Goal: Information Seeking & Learning: Learn about a topic

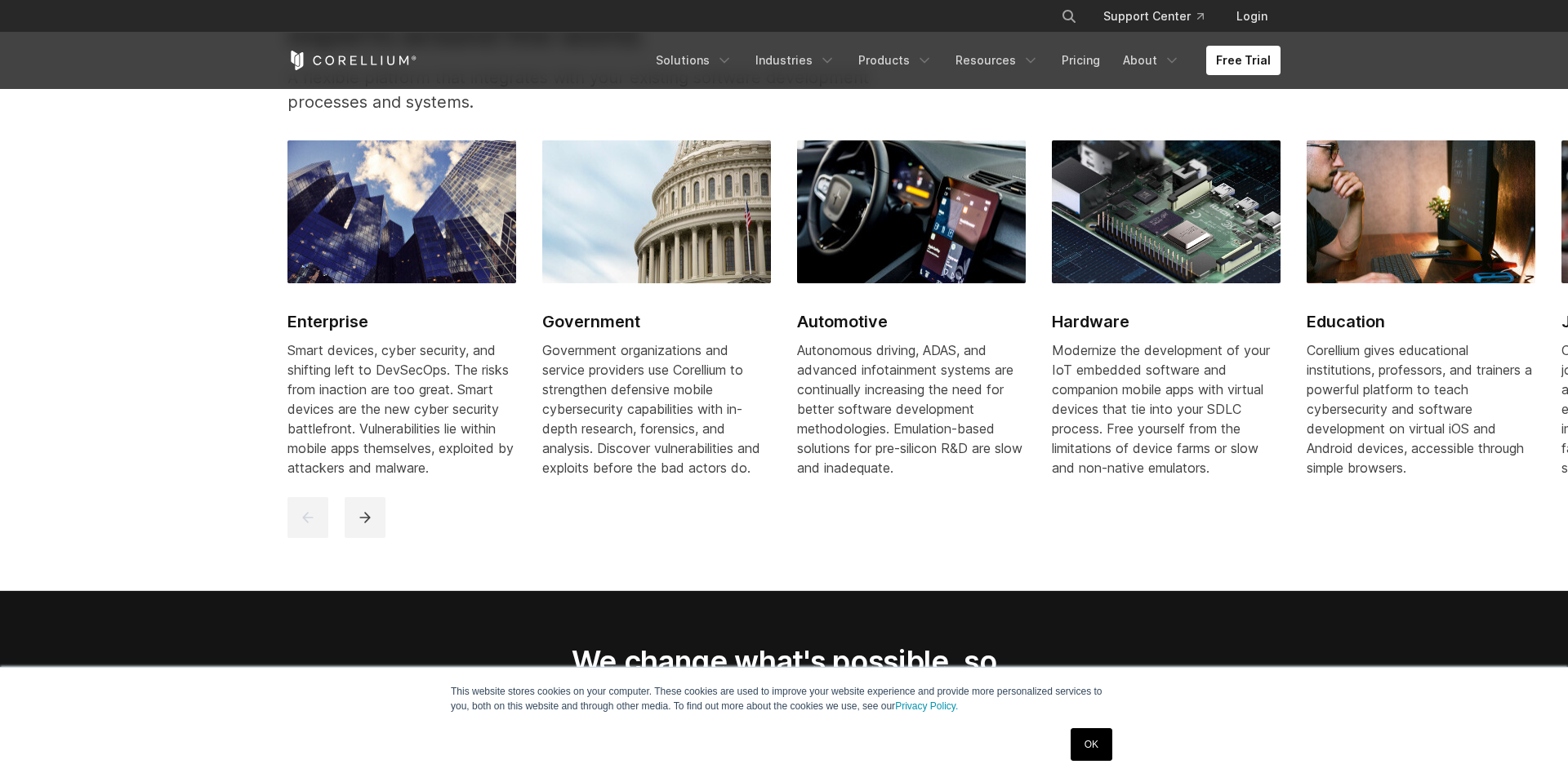
scroll to position [1999, 0]
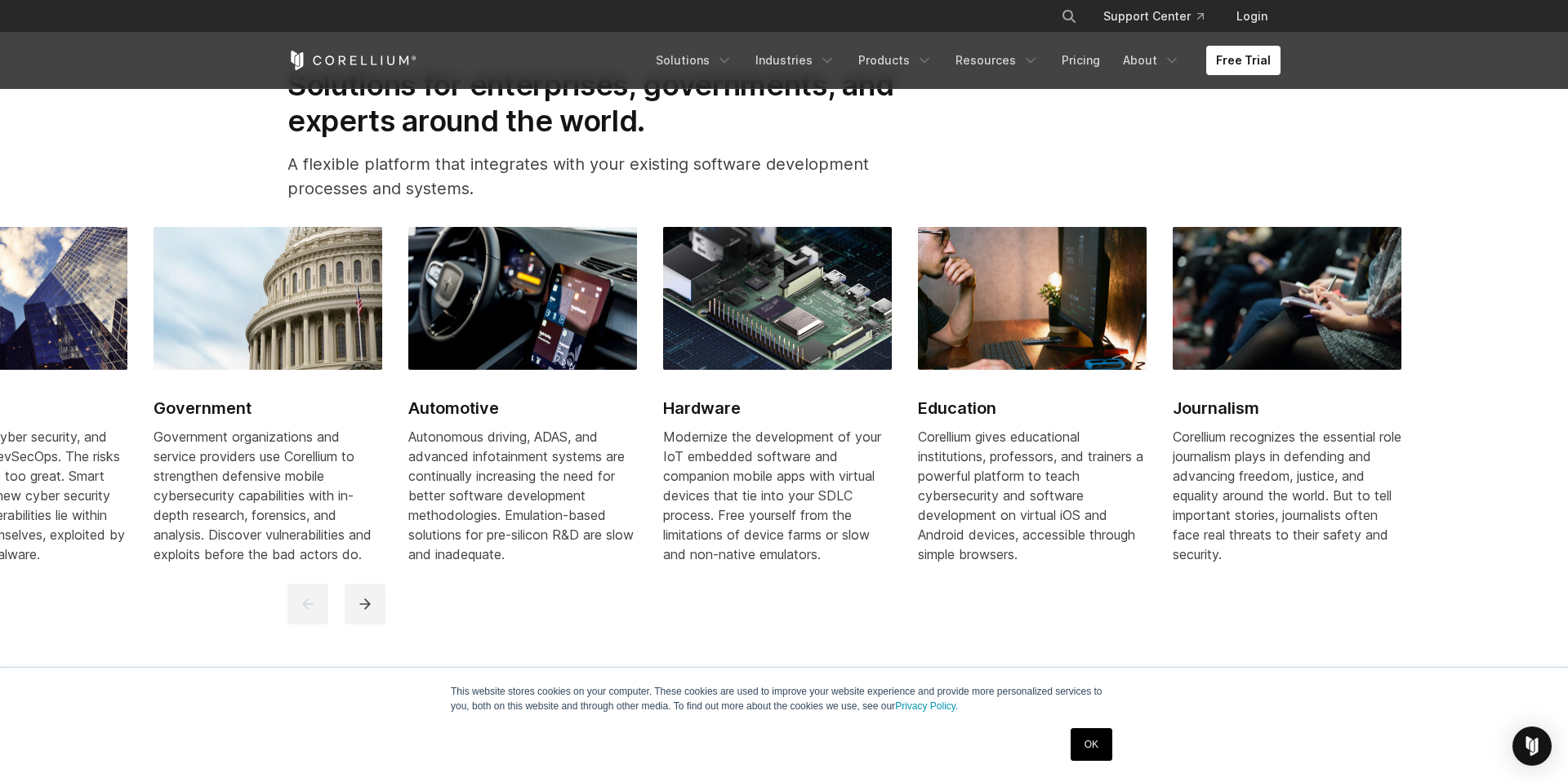
drag, startPoint x: 600, startPoint y: 311, endPoint x: 212, endPoint y: 360, distance: 391.1
click at [212, 360] on img at bounding box center [268, 298] width 229 height 142
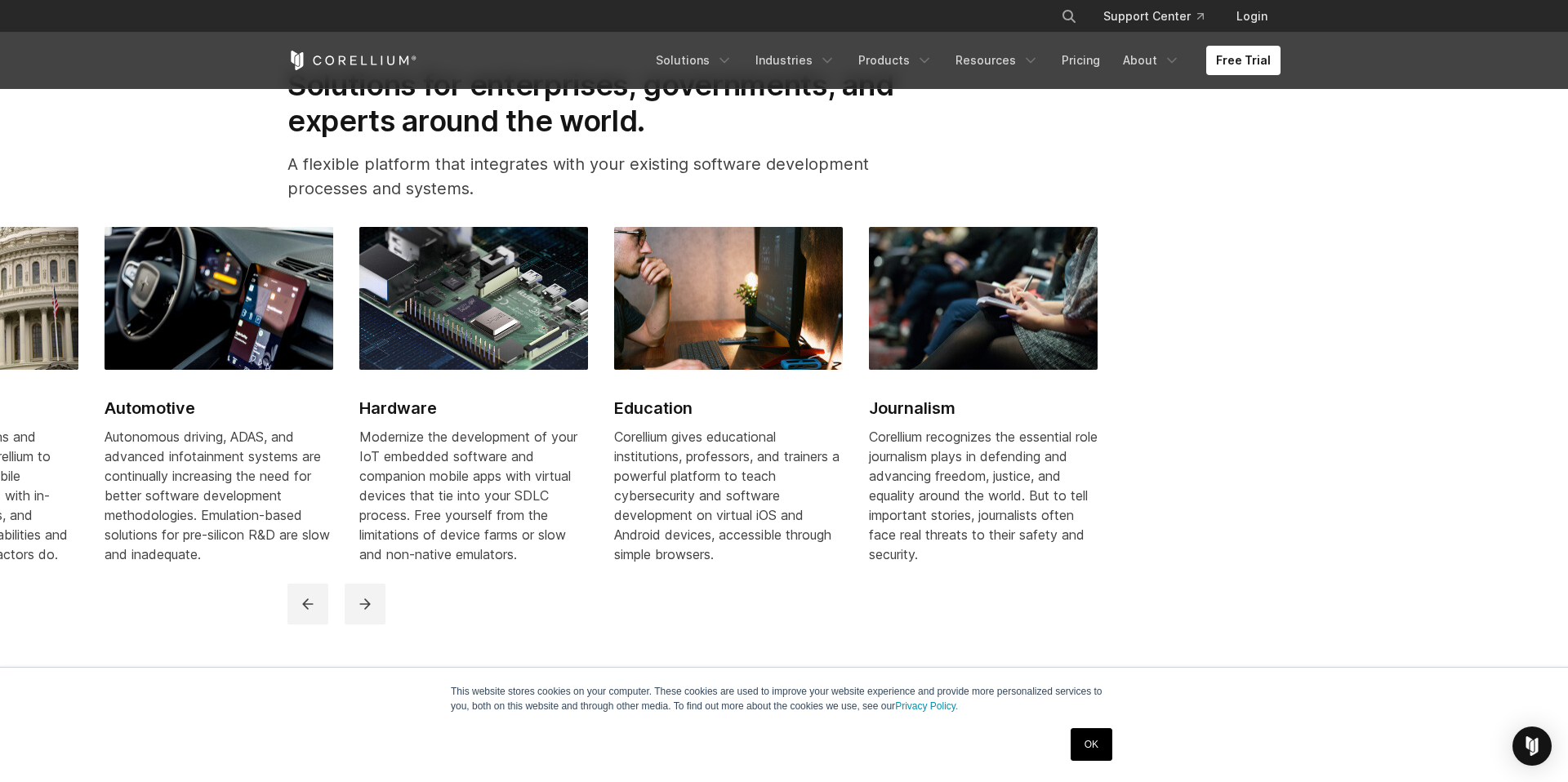
drag, startPoint x: 680, startPoint y: 386, endPoint x: 243, endPoint y: 454, distance: 442.3
click at [243, 454] on link "Automotive Autonomous driving, ADAS, and advanced infotainment systems are cont…" at bounding box center [219, 405] width 229 height 356
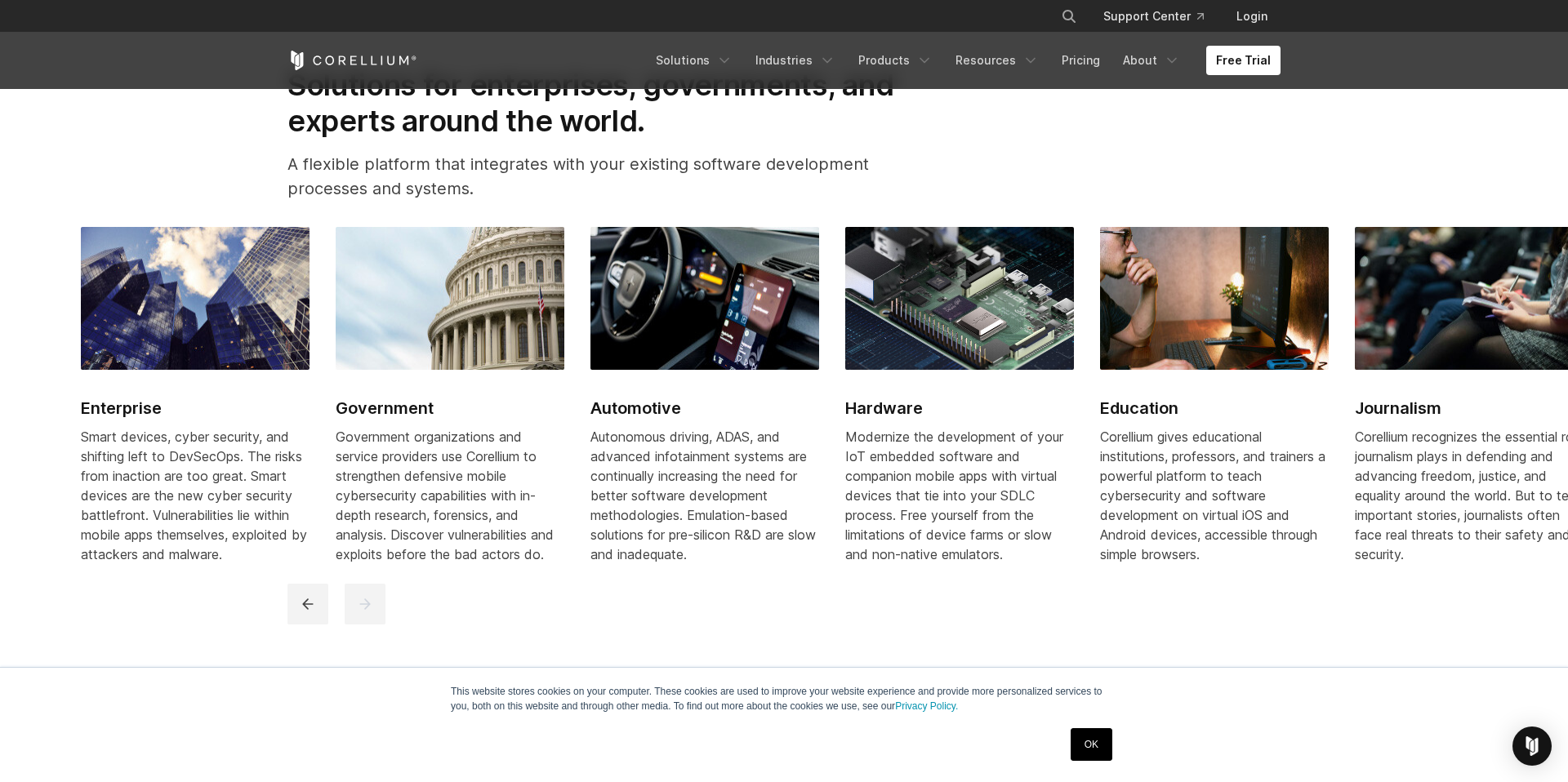
drag, startPoint x: 563, startPoint y: 391, endPoint x: 907, endPoint y: 382, distance: 344.1
click at [907, 382] on link "Hardware Modernize the development of your IoT embedded software and companion …" at bounding box center [959, 405] width 229 height 356
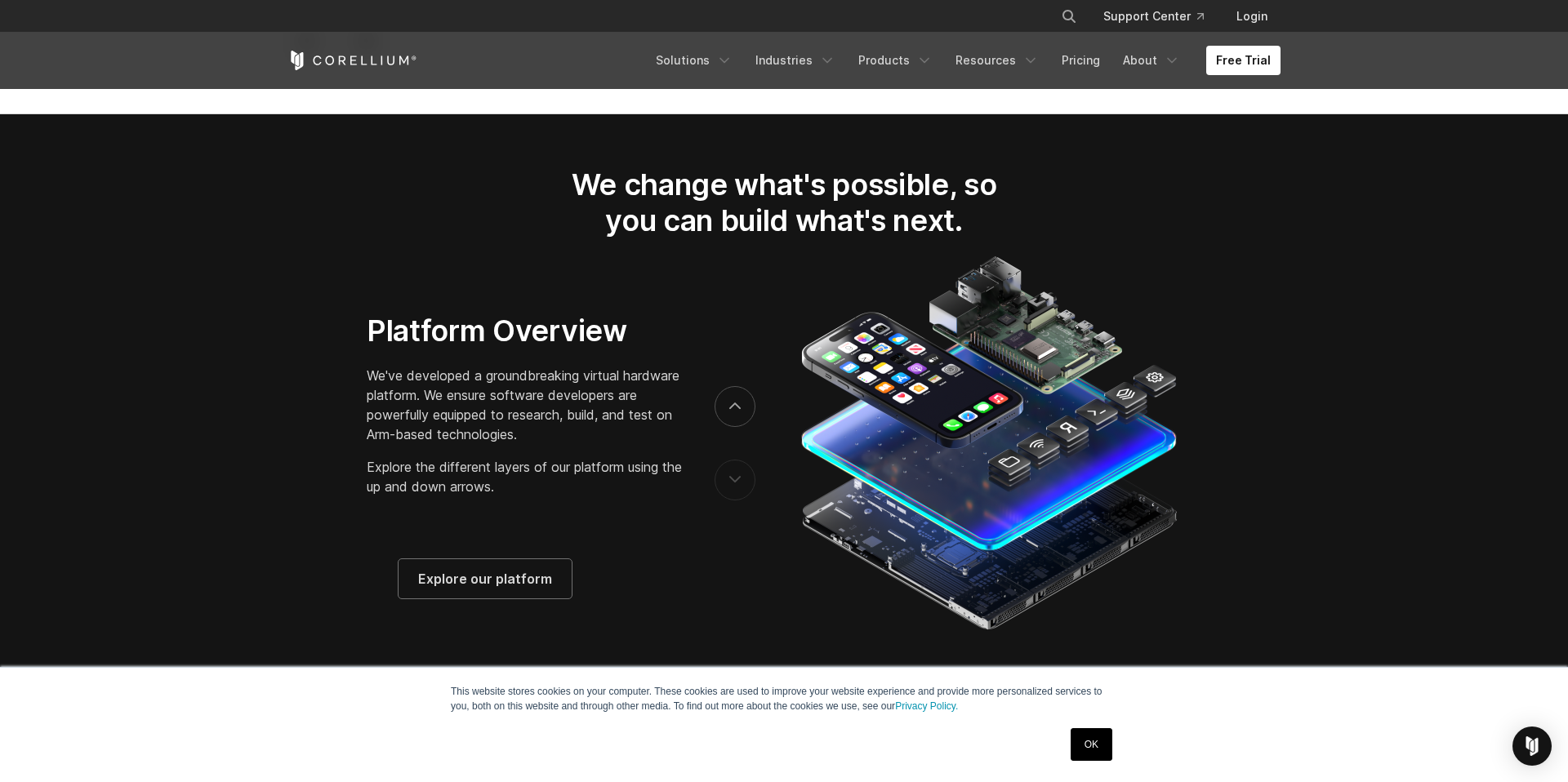
scroll to position [2530, 0]
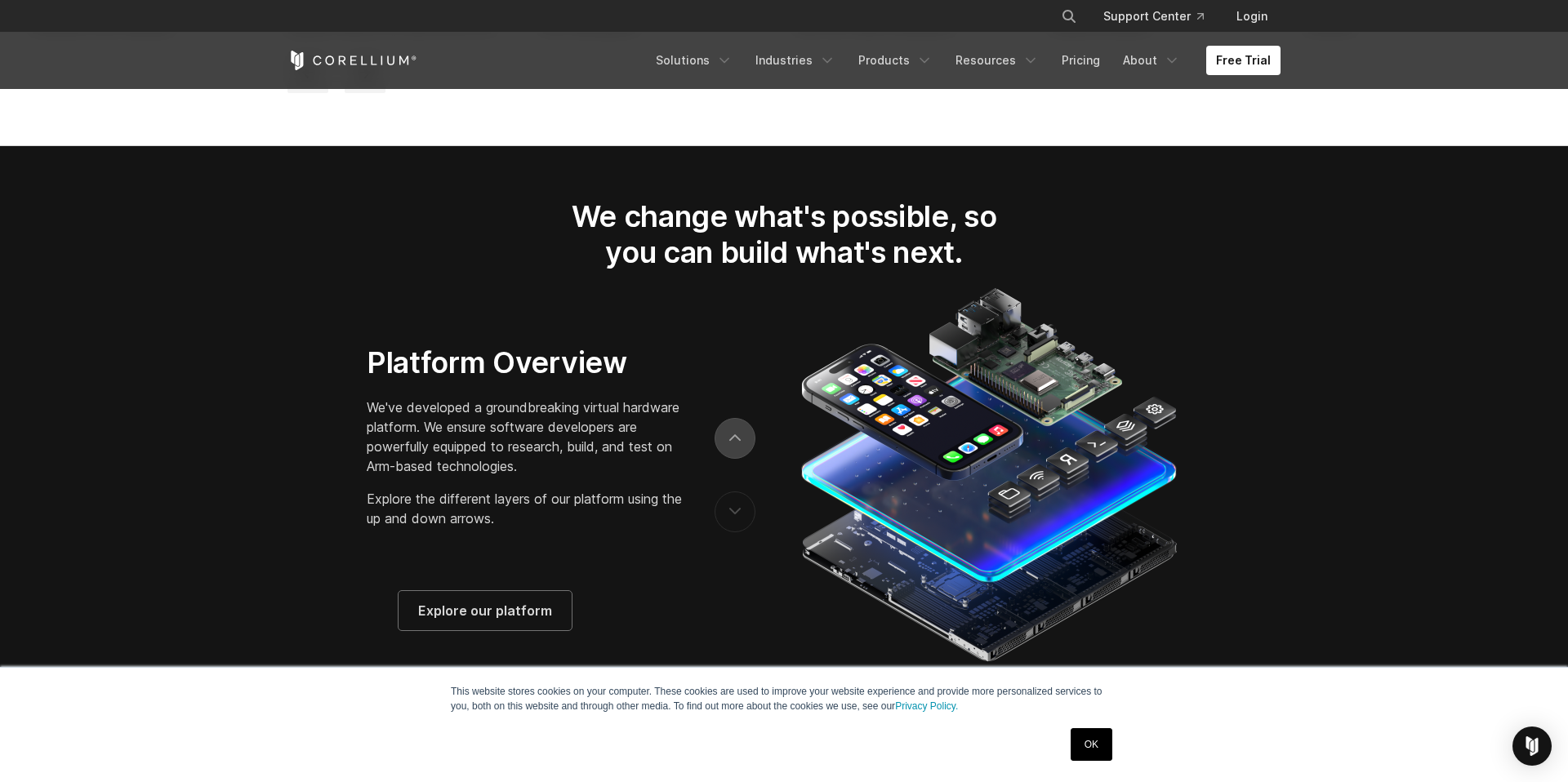
click at [736, 456] on button "next" at bounding box center [734, 438] width 41 height 41
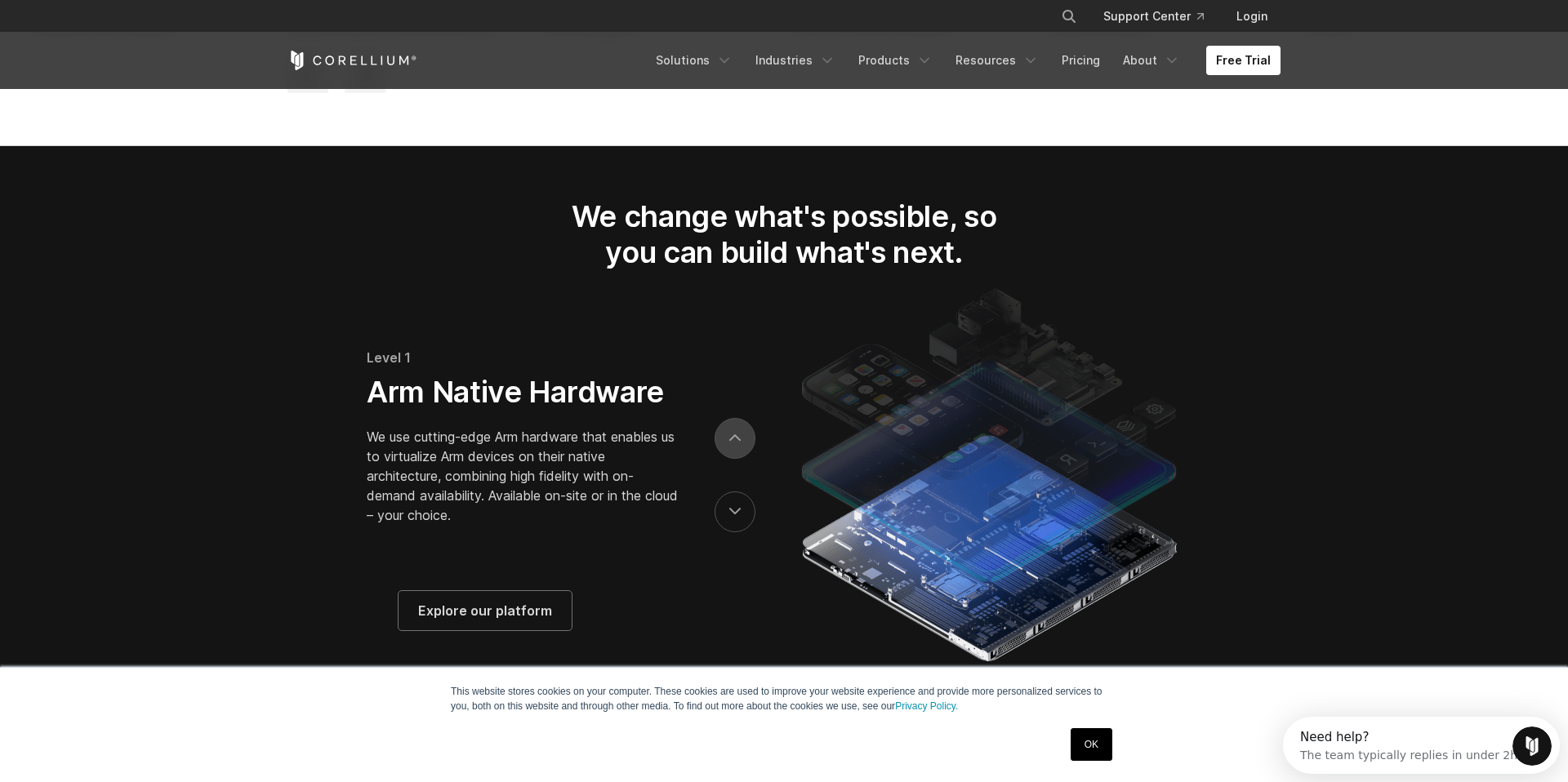
scroll to position [0, 0]
click at [736, 442] on icon "next" at bounding box center [735, 439] width 12 height 7
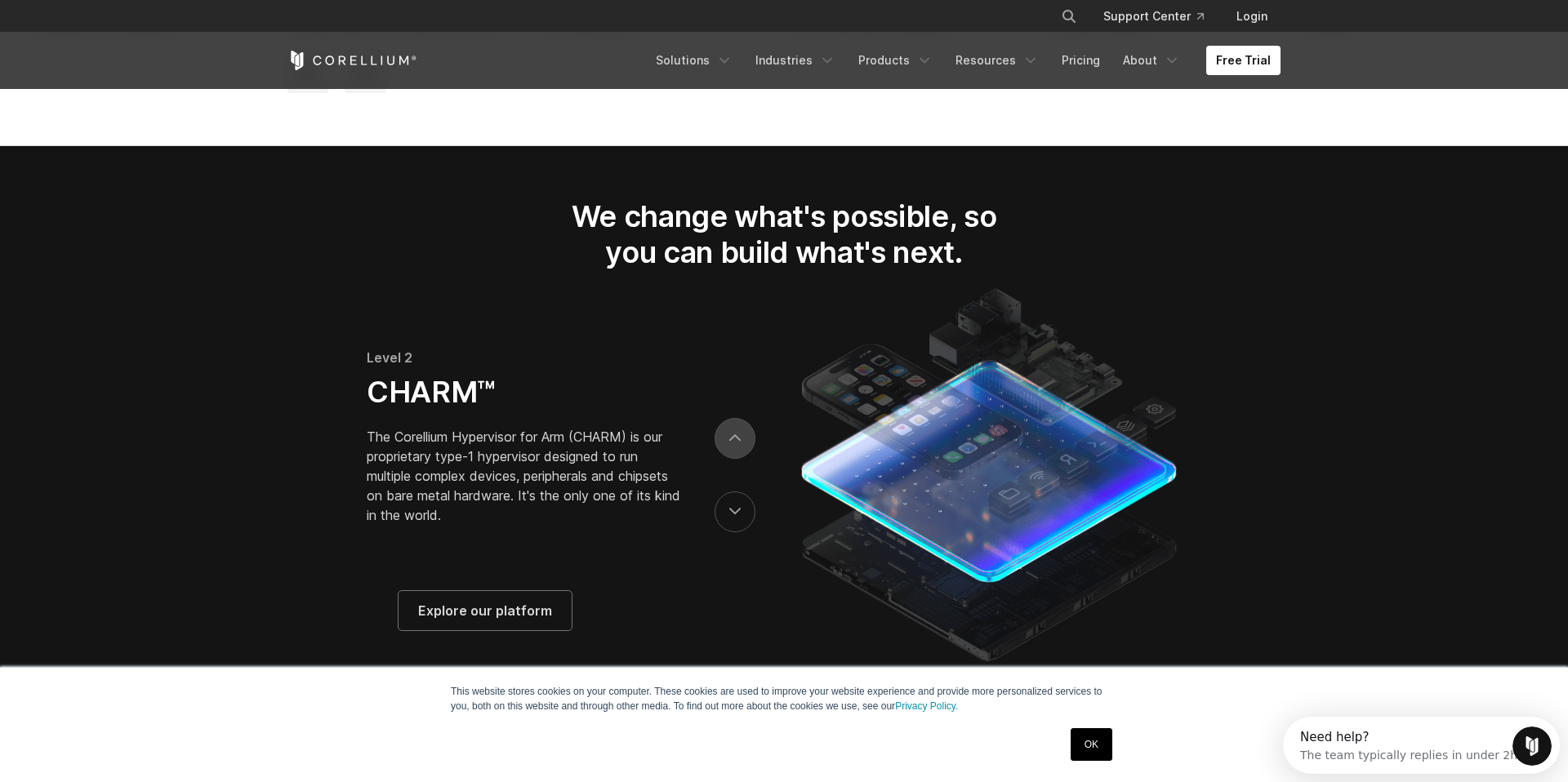
click at [736, 442] on icon "next" at bounding box center [735, 439] width 12 height 7
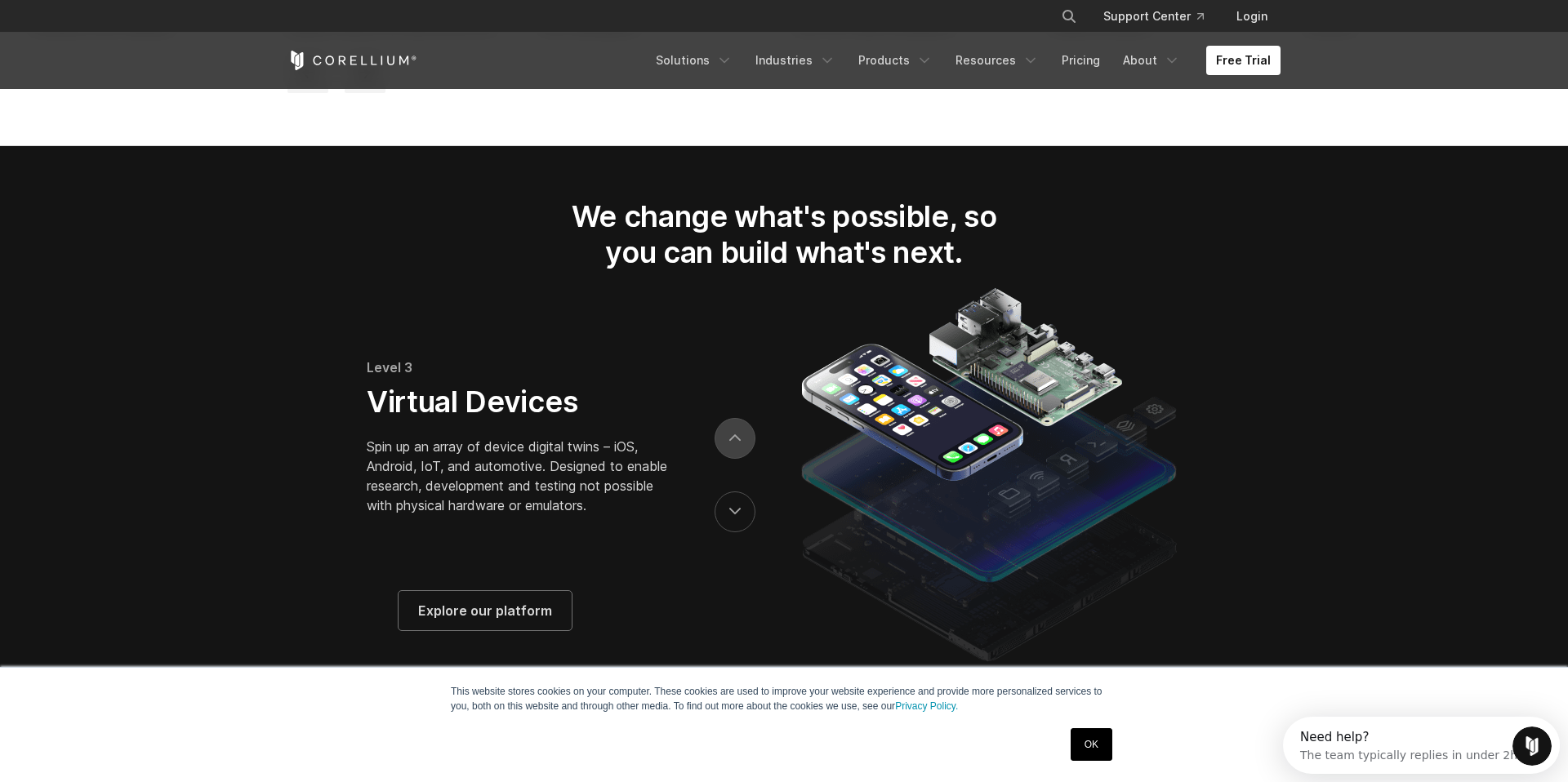
click at [736, 442] on icon "next" at bounding box center [735, 439] width 12 height 7
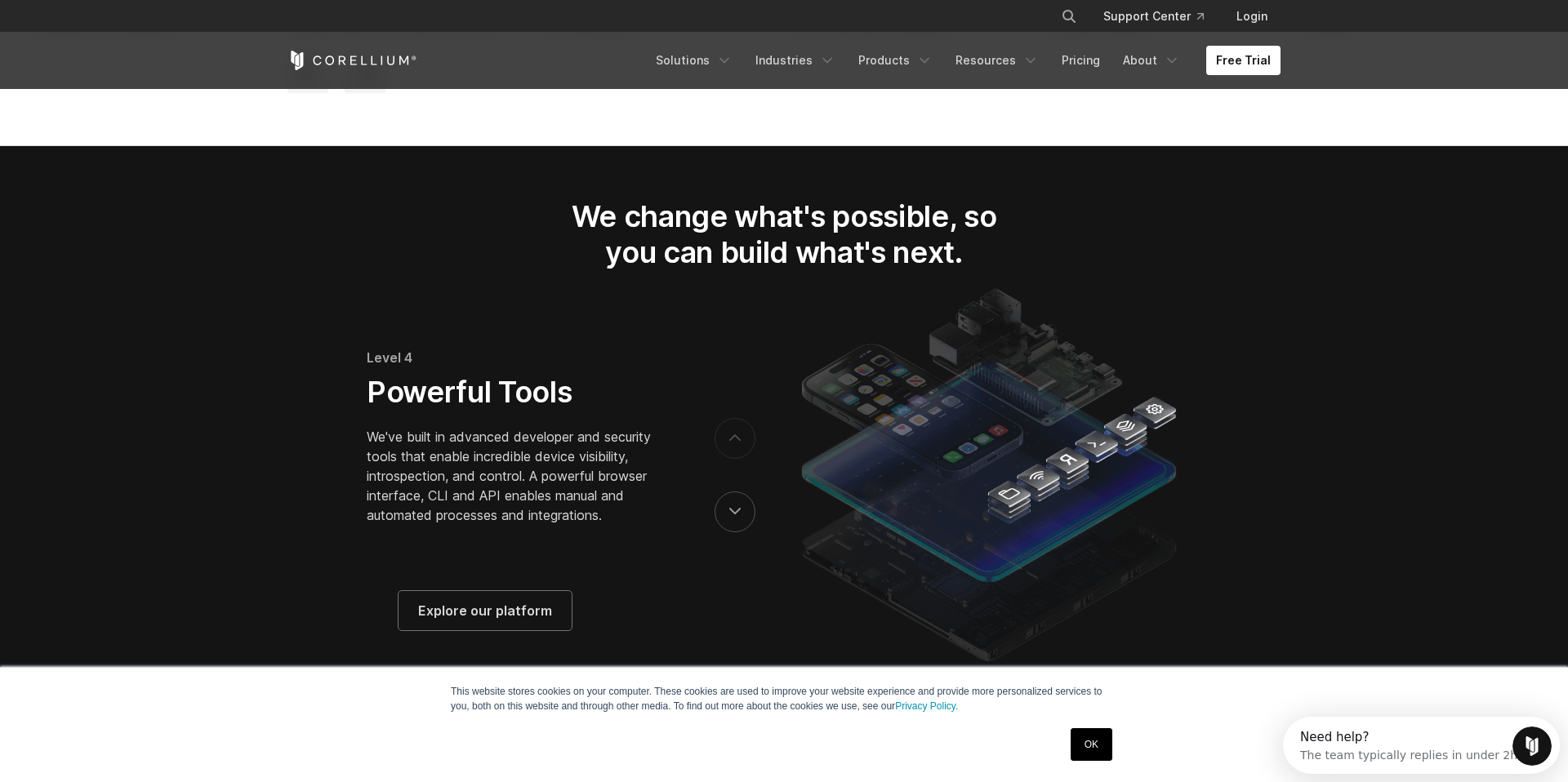
click at [736, 442] on icon "next" at bounding box center [735, 439] width 12 height 7
click at [733, 514] on icon "previous" at bounding box center [735, 511] width 10 height 5
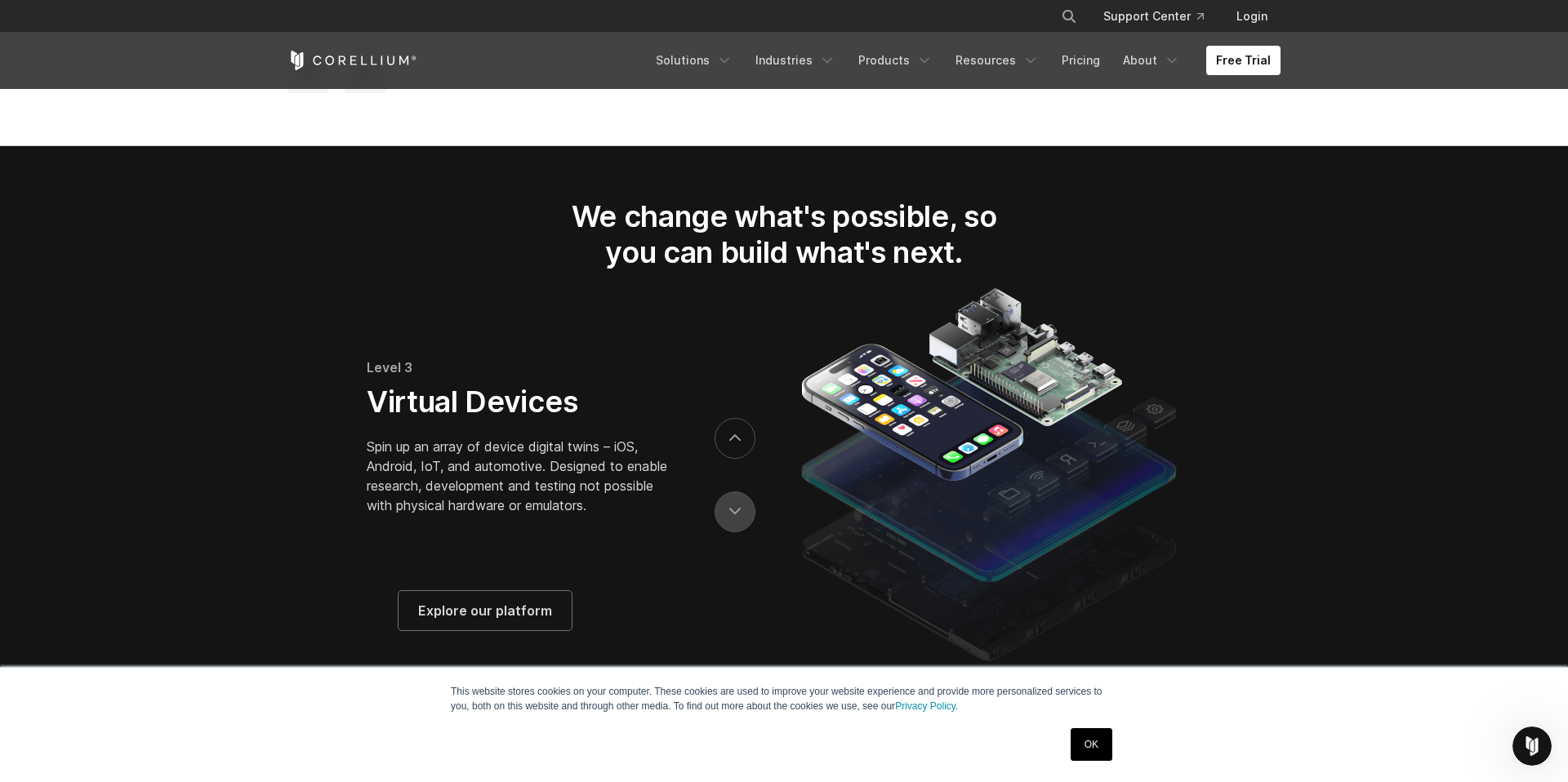
click at [733, 514] on icon "previous" at bounding box center [735, 511] width 10 height 5
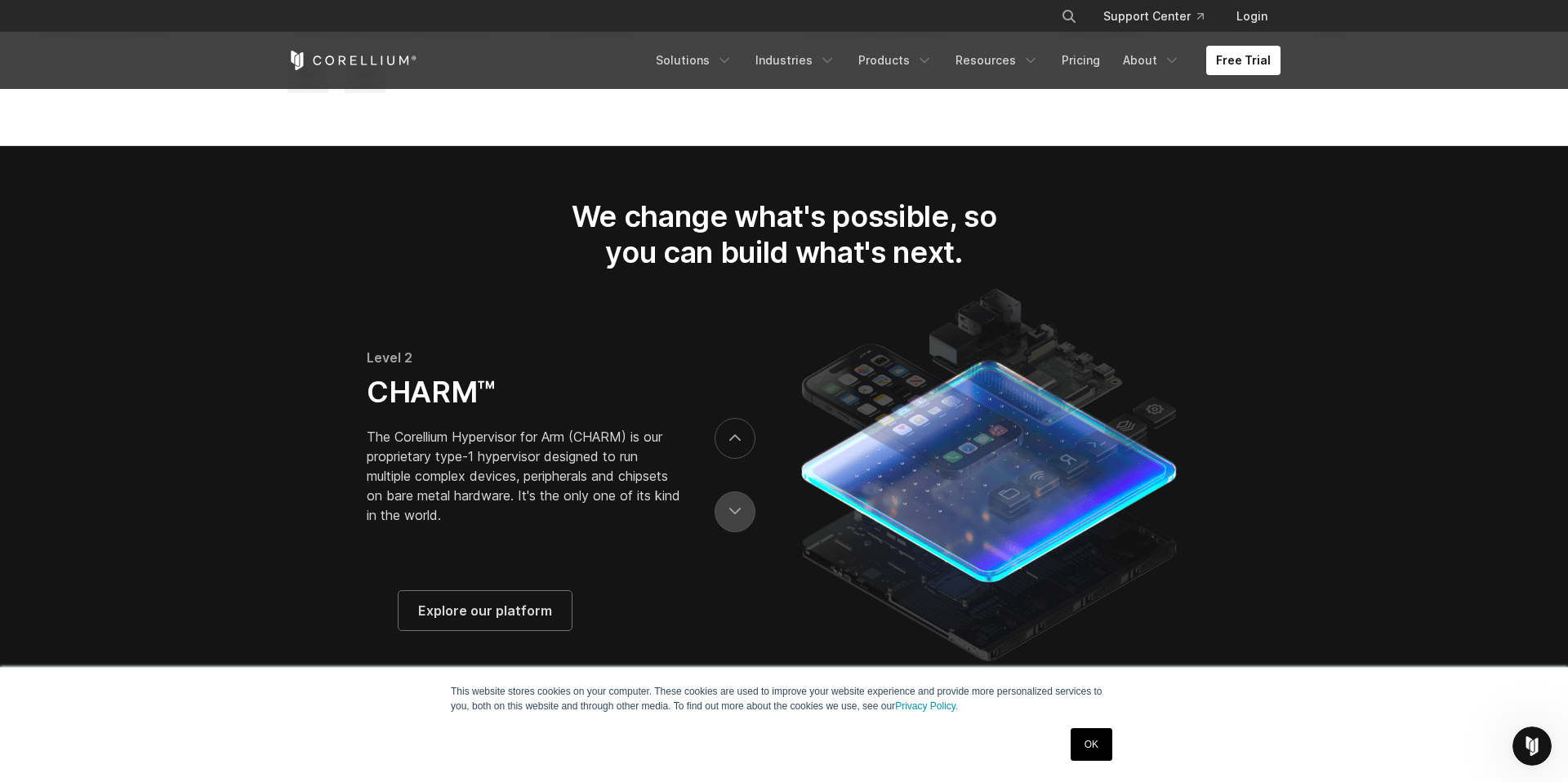
click at [733, 514] on icon "previous" at bounding box center [735, 511] width 10 height 5
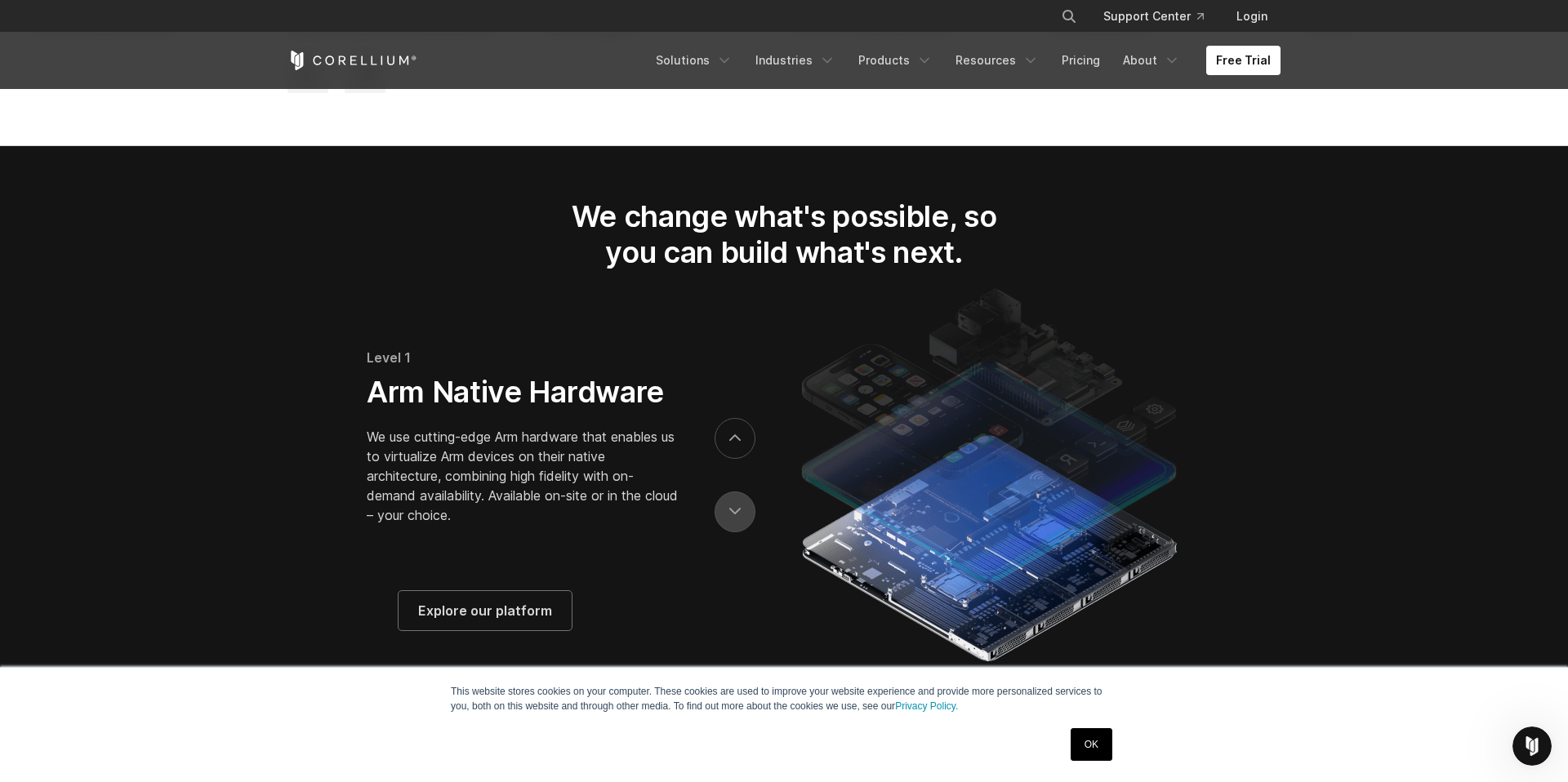
click at [733, 514] on icon "previous" at bounding box center [735, 511] width 10 height 5
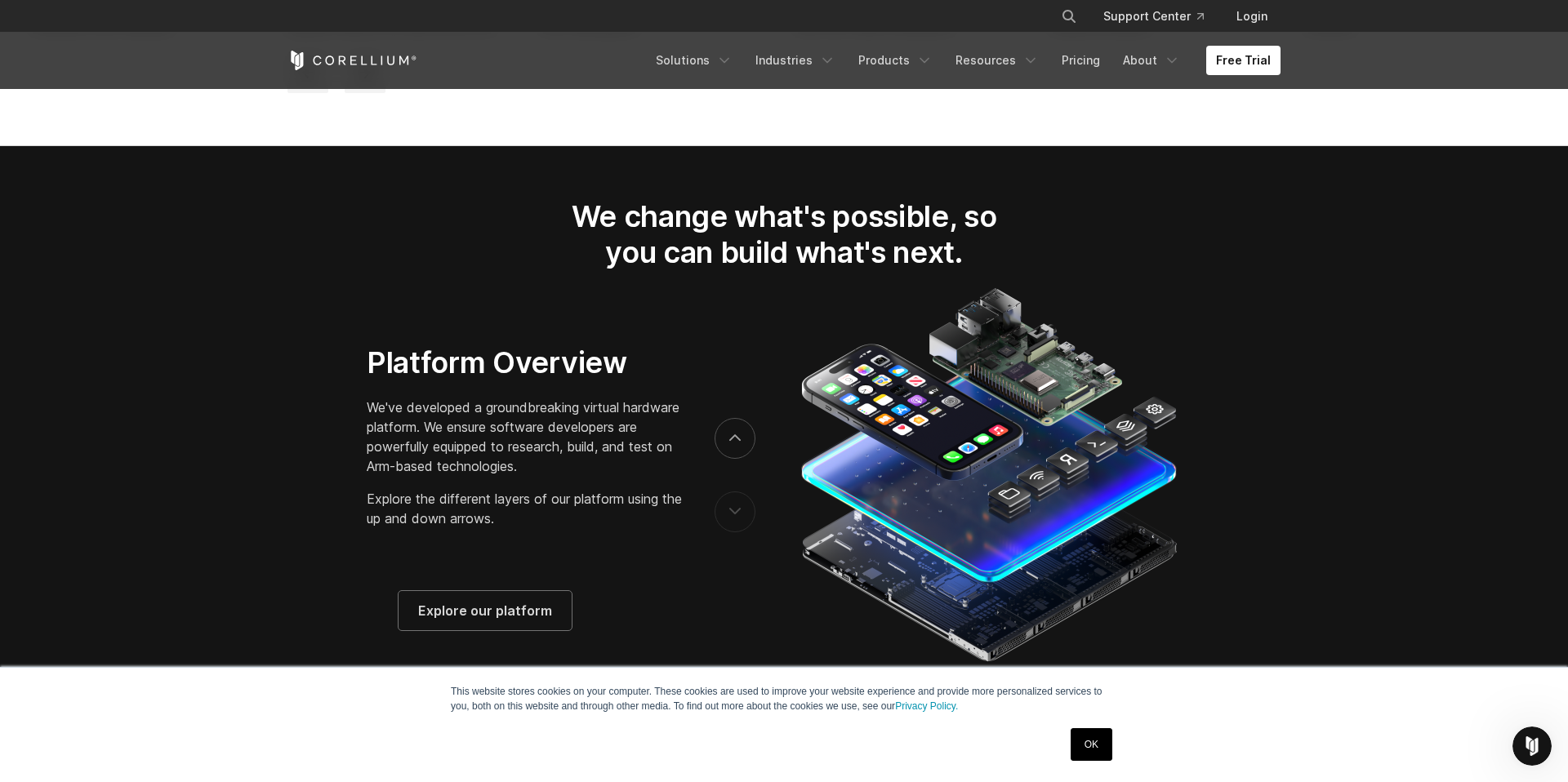
click at [733, 514] on icon "previous" at bounding box center [735, 511] width 10 height 5
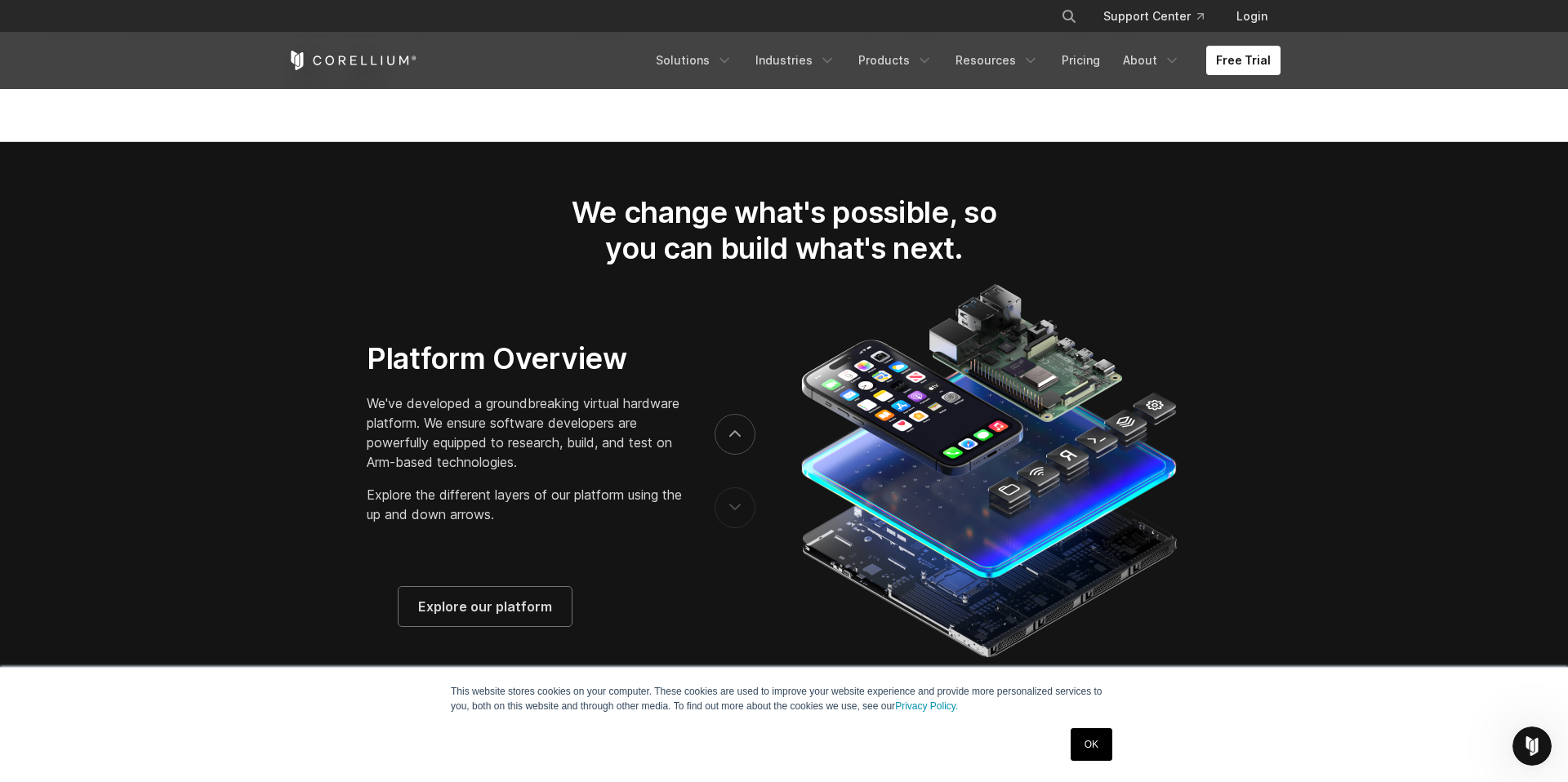
scroll to position [2536, 0]
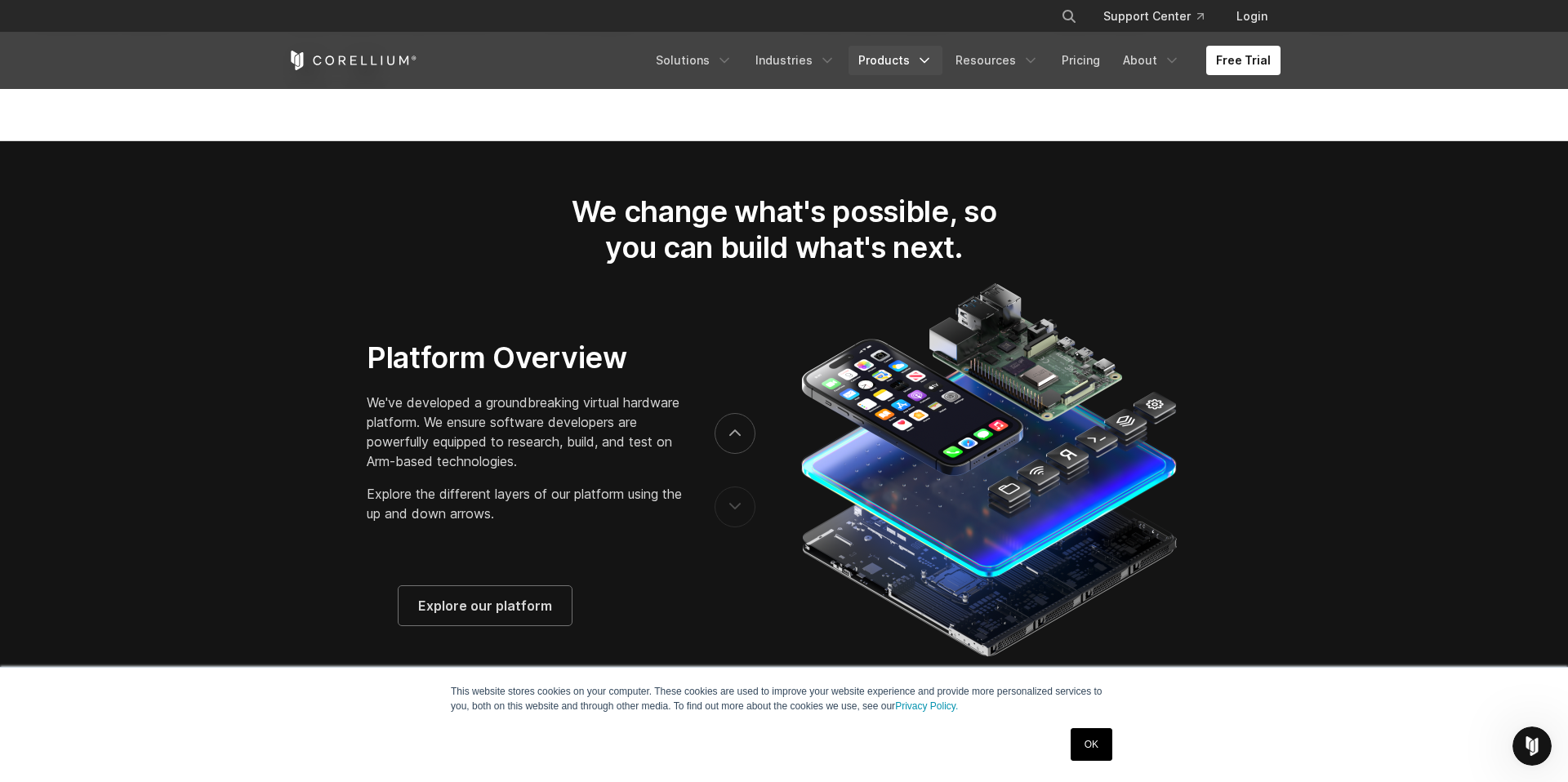
click at [895, 66] on link "Products" at bounding box center [895, 60] width 94 height 29
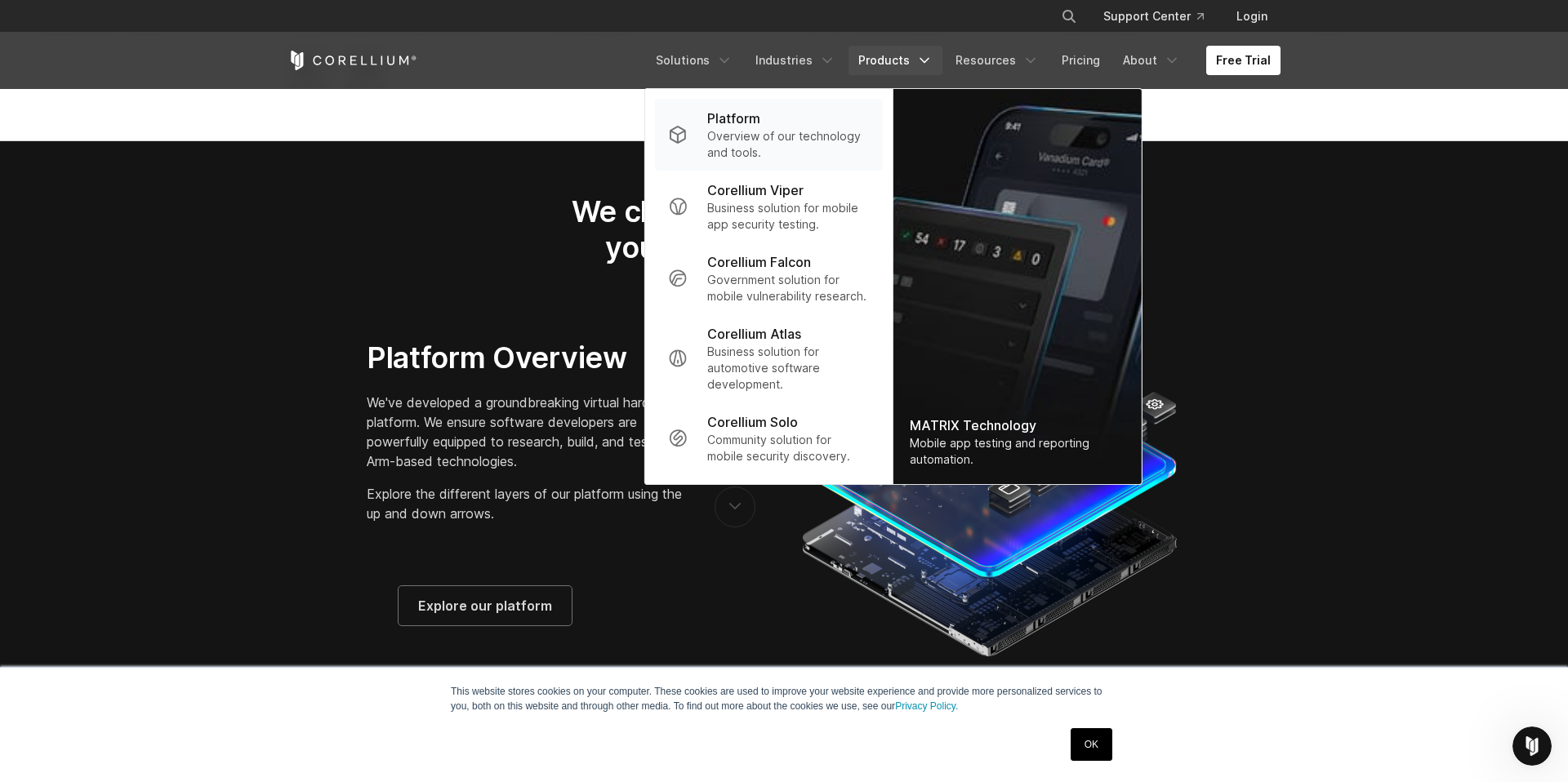
click at [787, 138] on p "Overview of our technology and tools." at bounding box center [788, 144] width 163 height 33
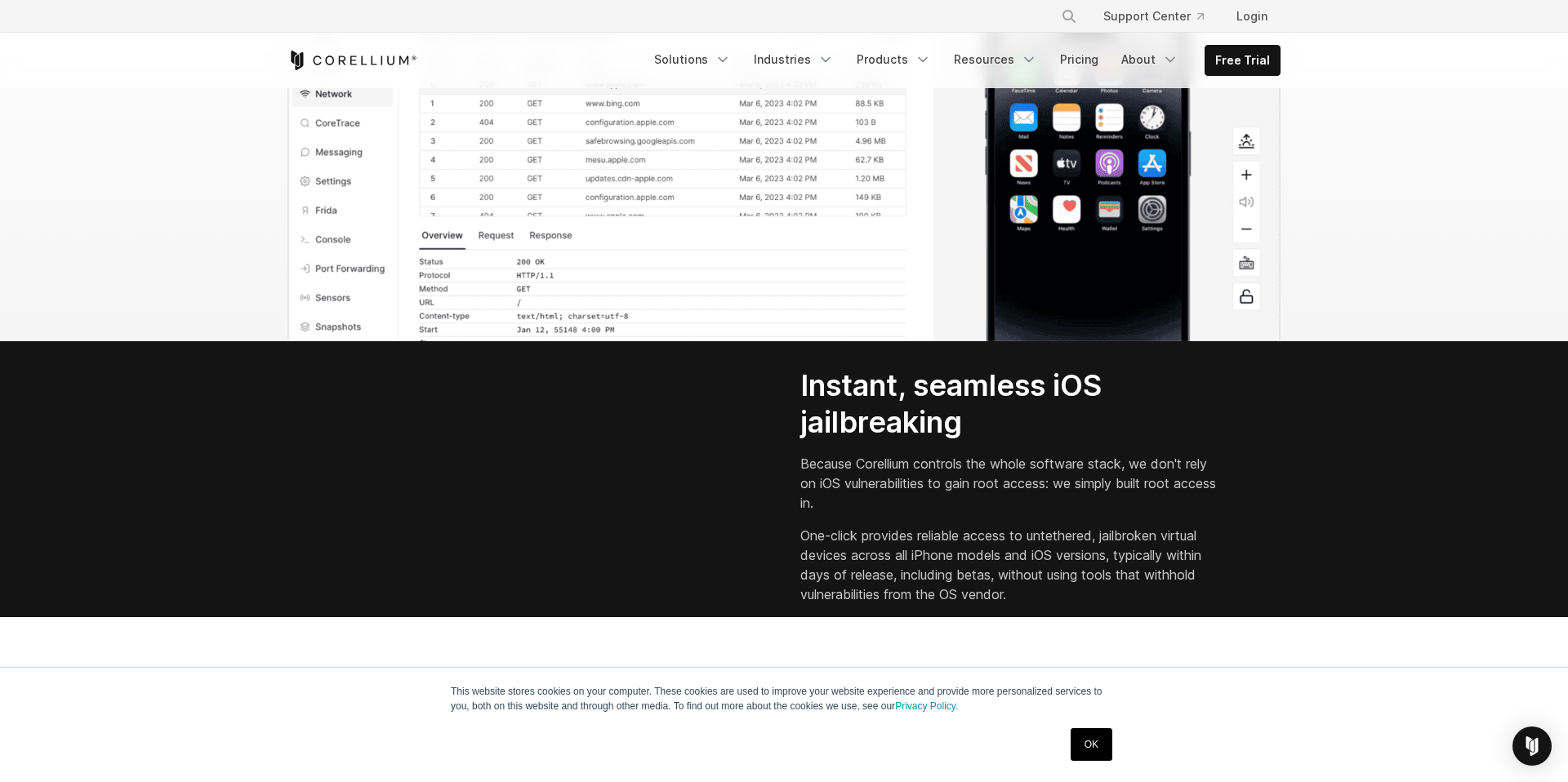
scroll to position [2277, 0]
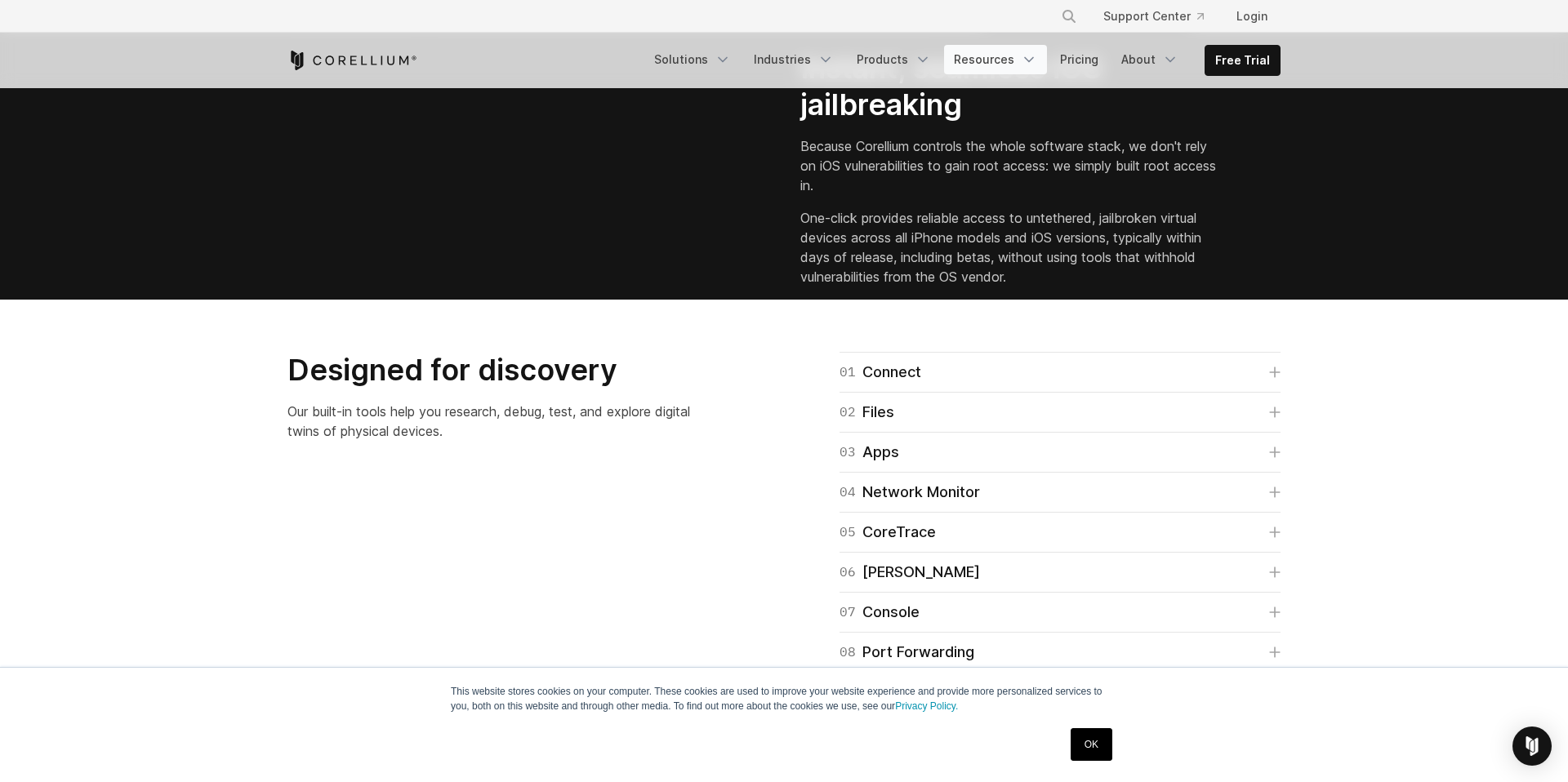
click at [993, 67] on link "Resources" at bounding box center [995, 59] width 103 height 29
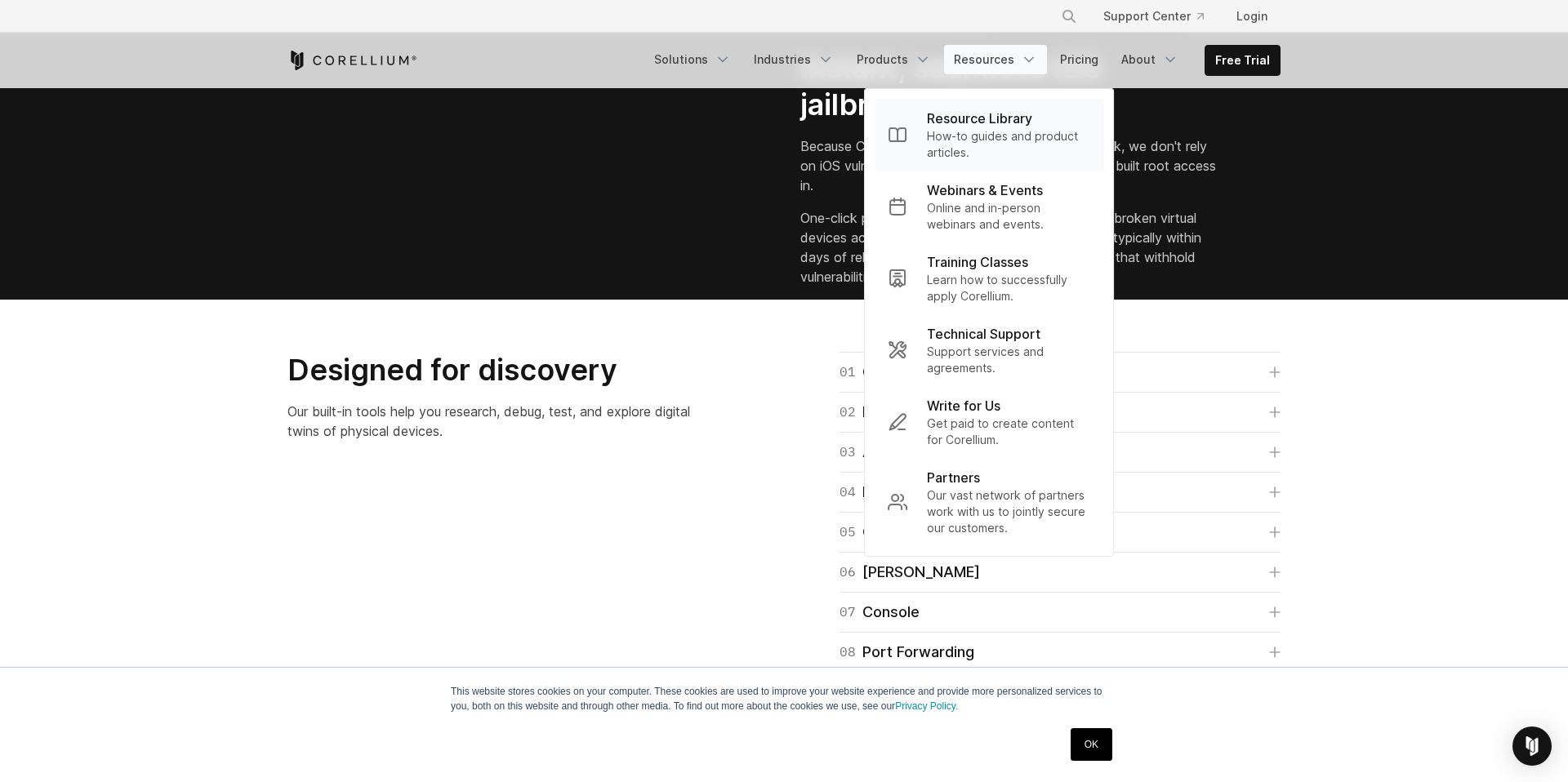
click at [975, 122] on p "Resource Library" at bounding box center [979, 119] width 105 height 20
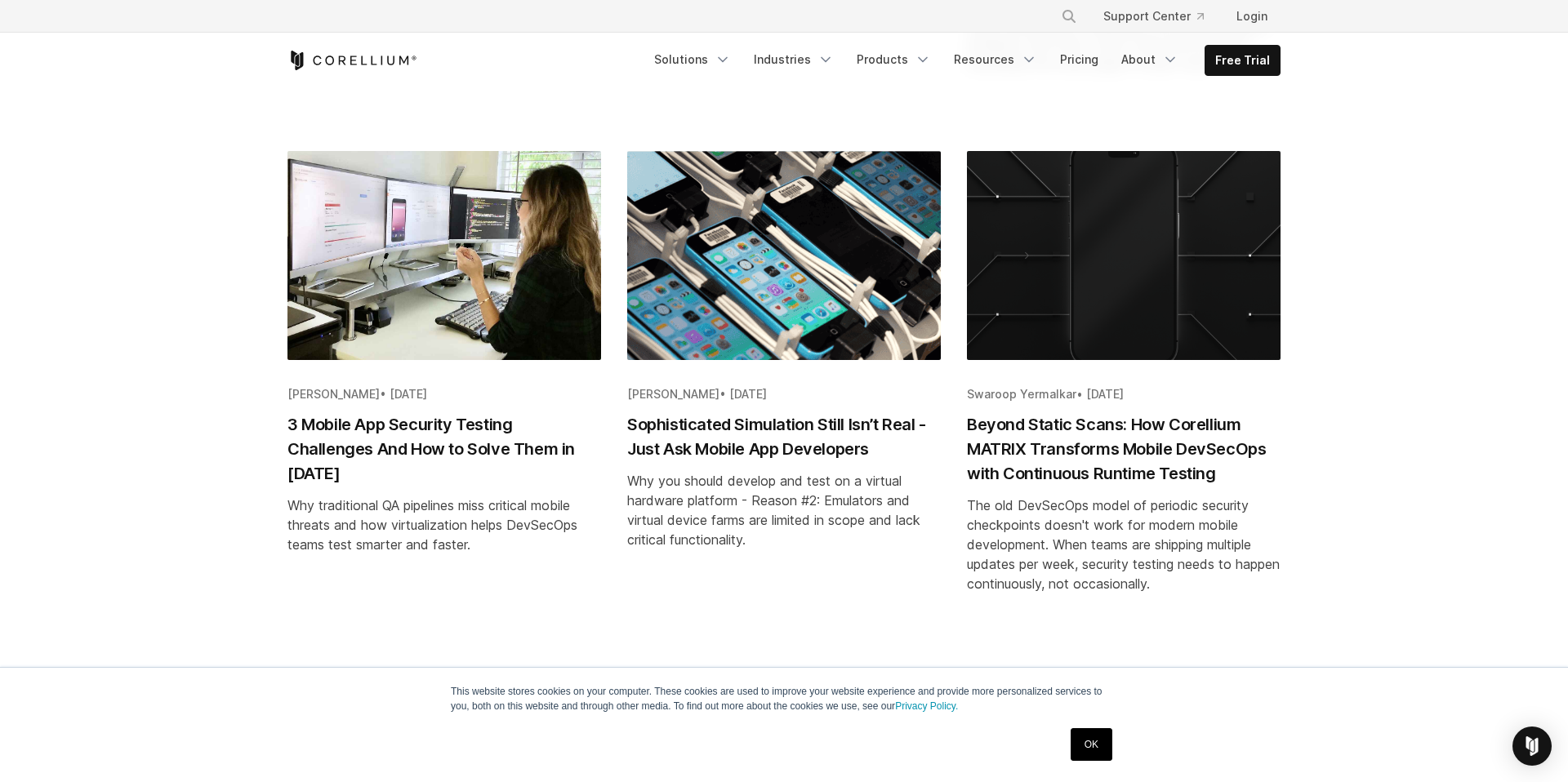
scroll to position [1755, 0]
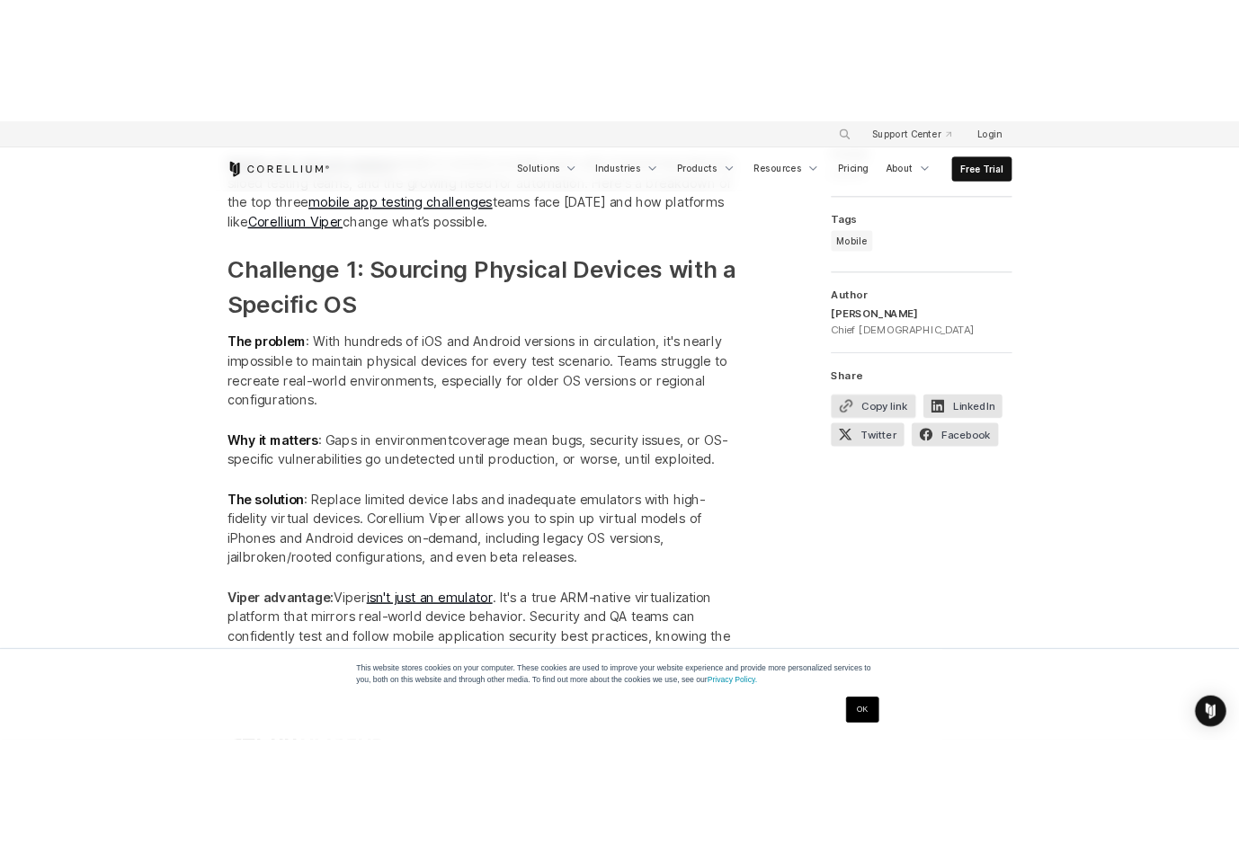
scroll to position [1704, 0]
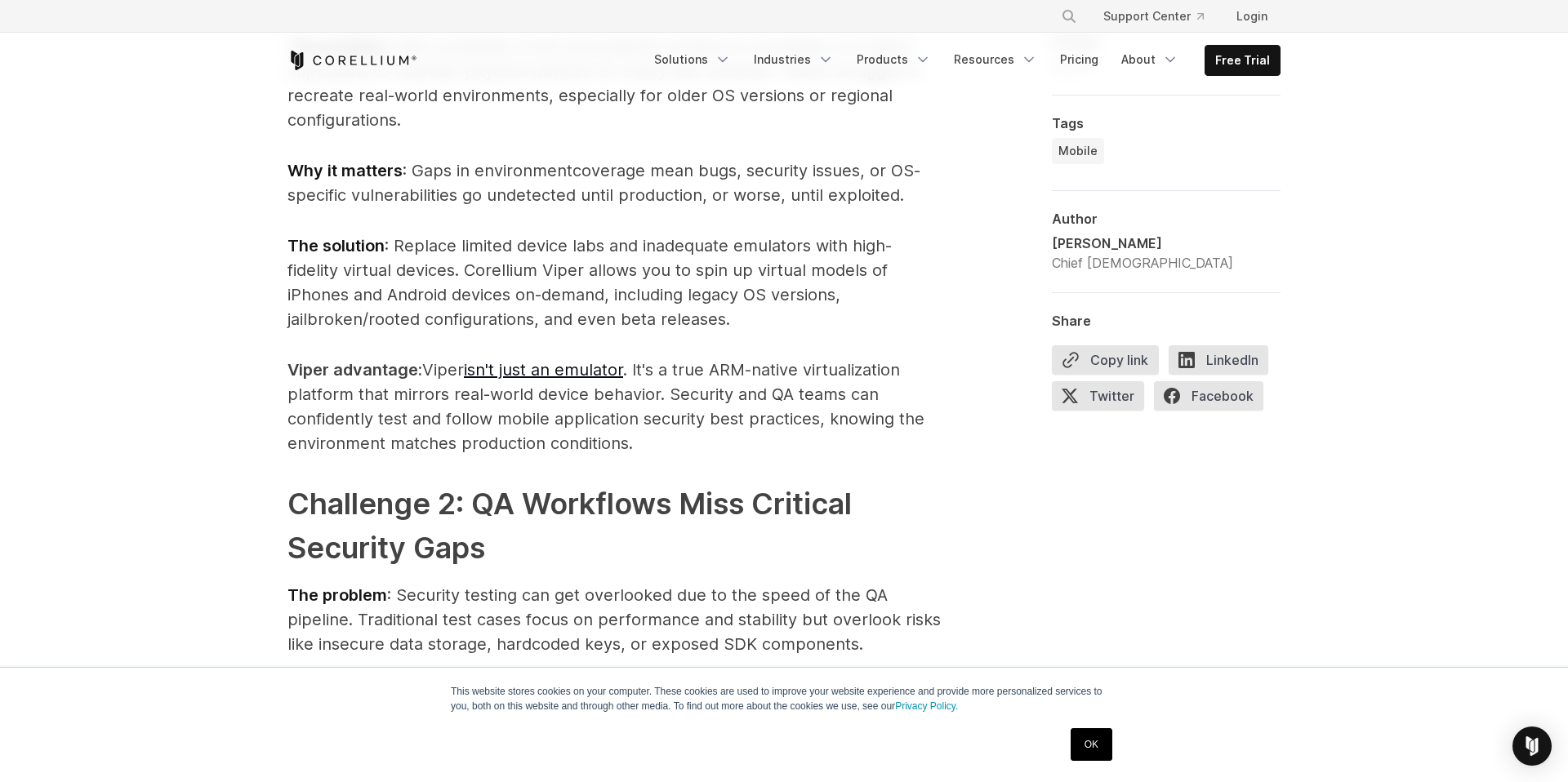
click at [674, 243] on p "The solution : Replace limited device labs and inadequate emulators with high-f…" at bounding box center [613, 282] width 653 height 98
click at [679, 257] on p "The solution : Replace limited device labs and inadequate emulators with high-f…" at bounding box center [613, 282] width 653 height 98
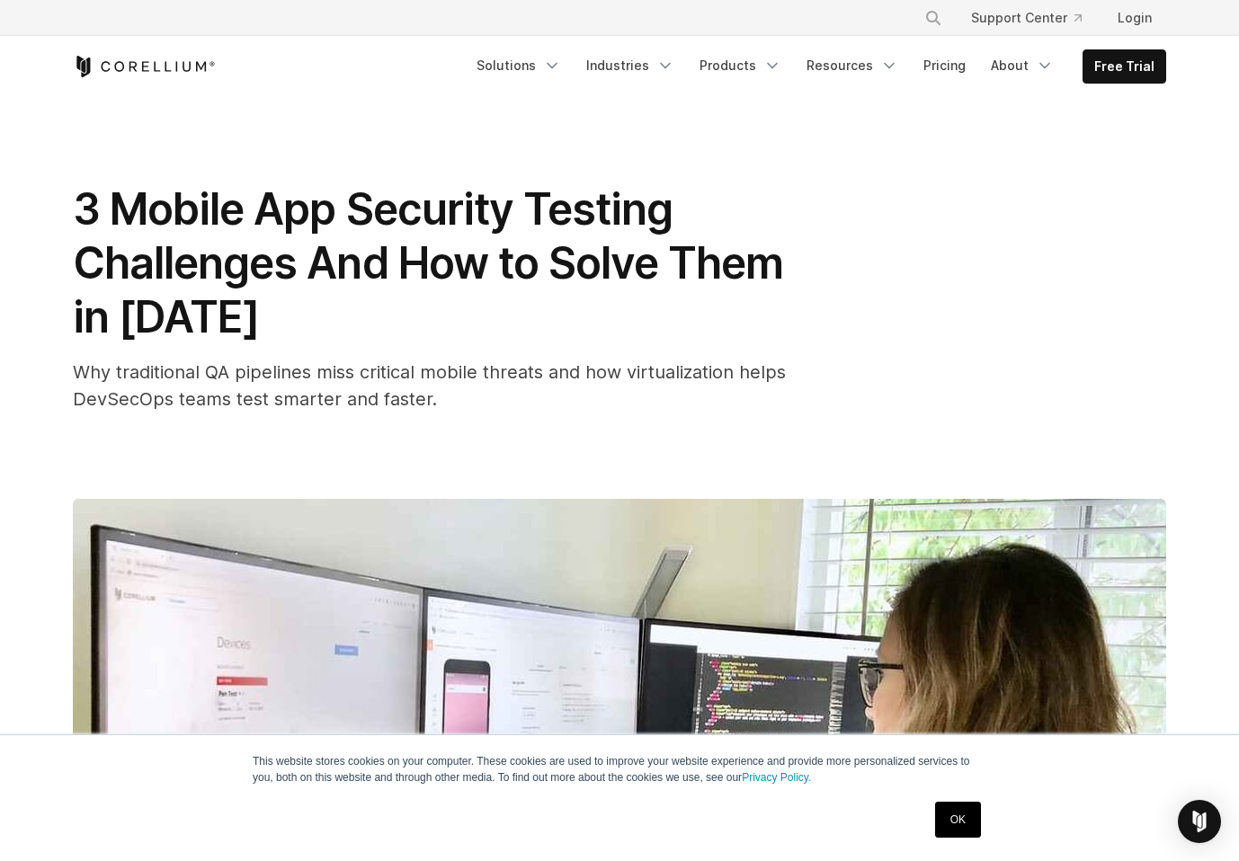
scroll to position [0, 0]
click at [190, 64] on icon "Corellium Home" at bounding box center [144, 67] width 143 height 22
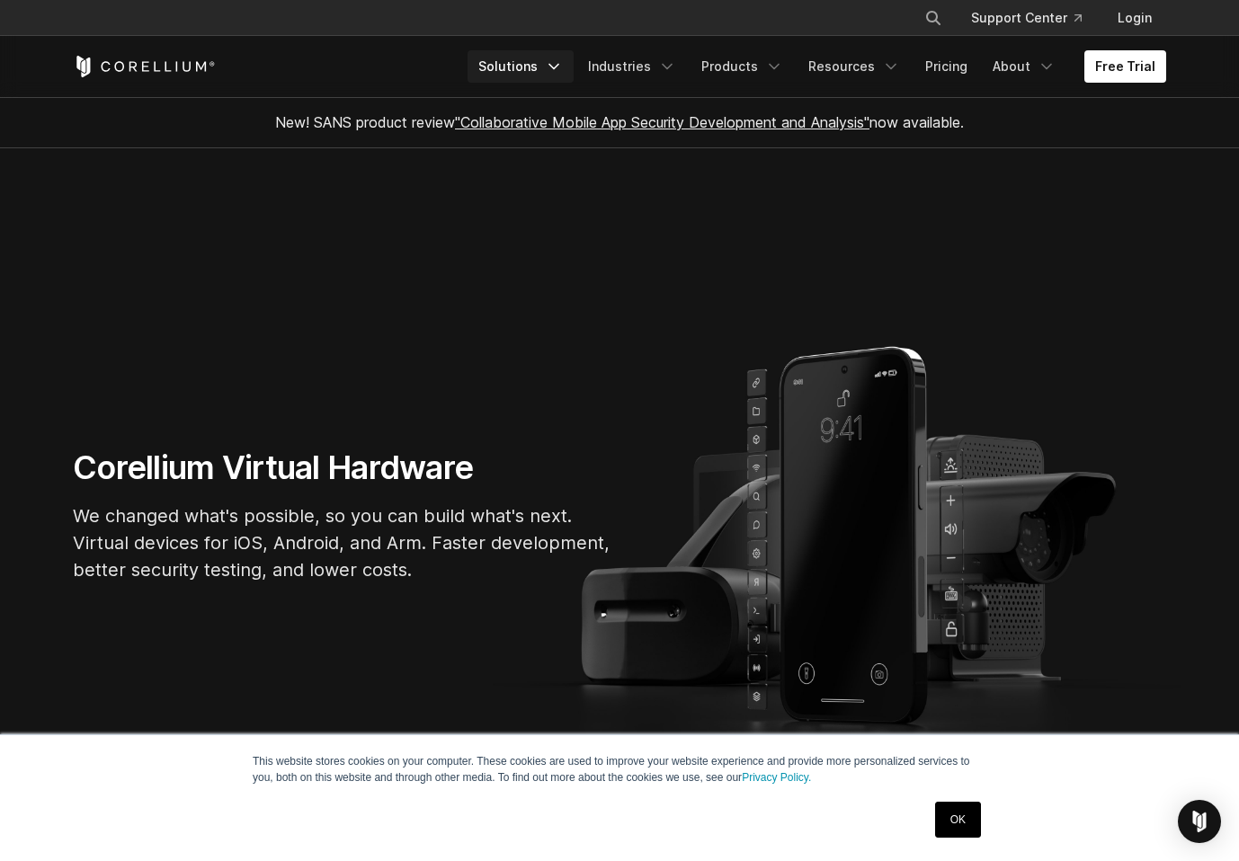
click at [558, 67] on polyline "Navigation Menu" at bounding box center [553, 67] width 9 height 4
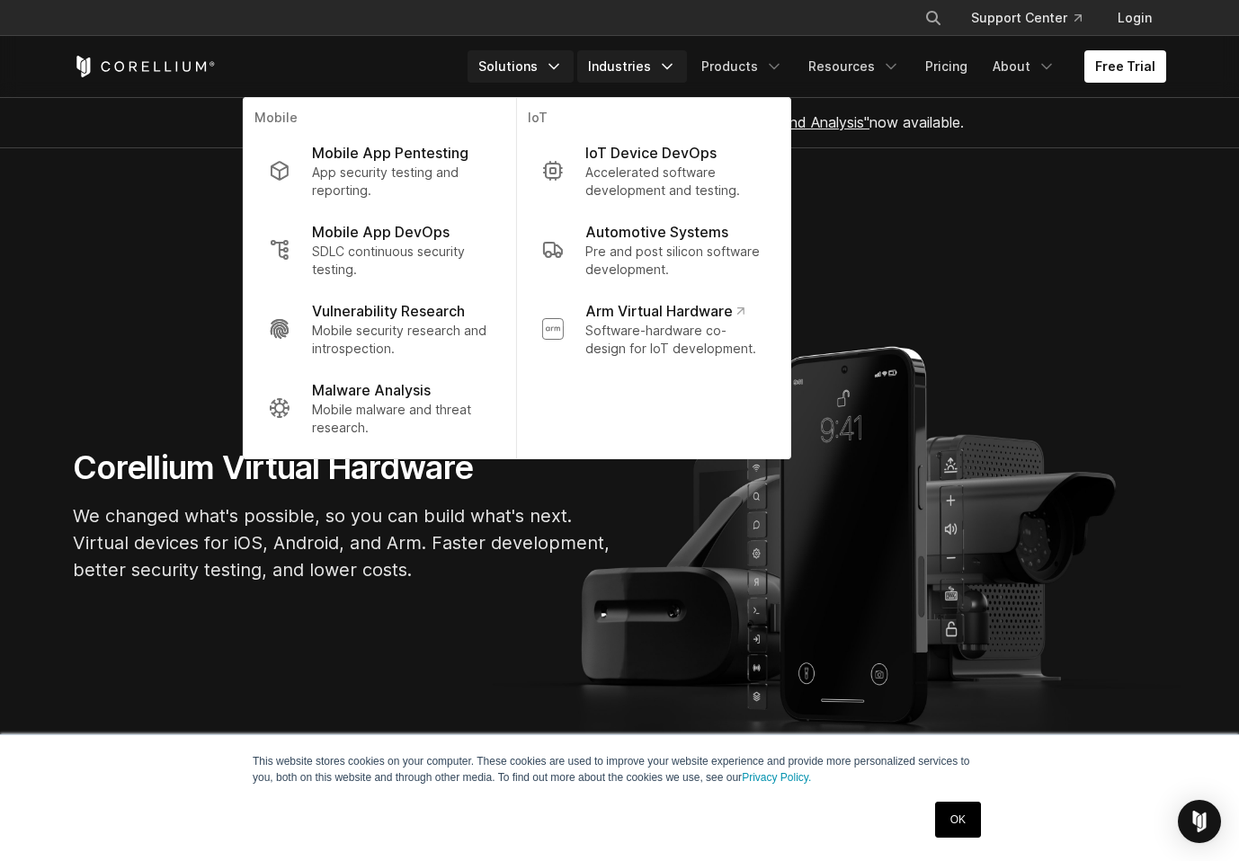
click at [672, 60] on icon "Navigation Menu" at bounding box center [667, 67] width 18 height 18
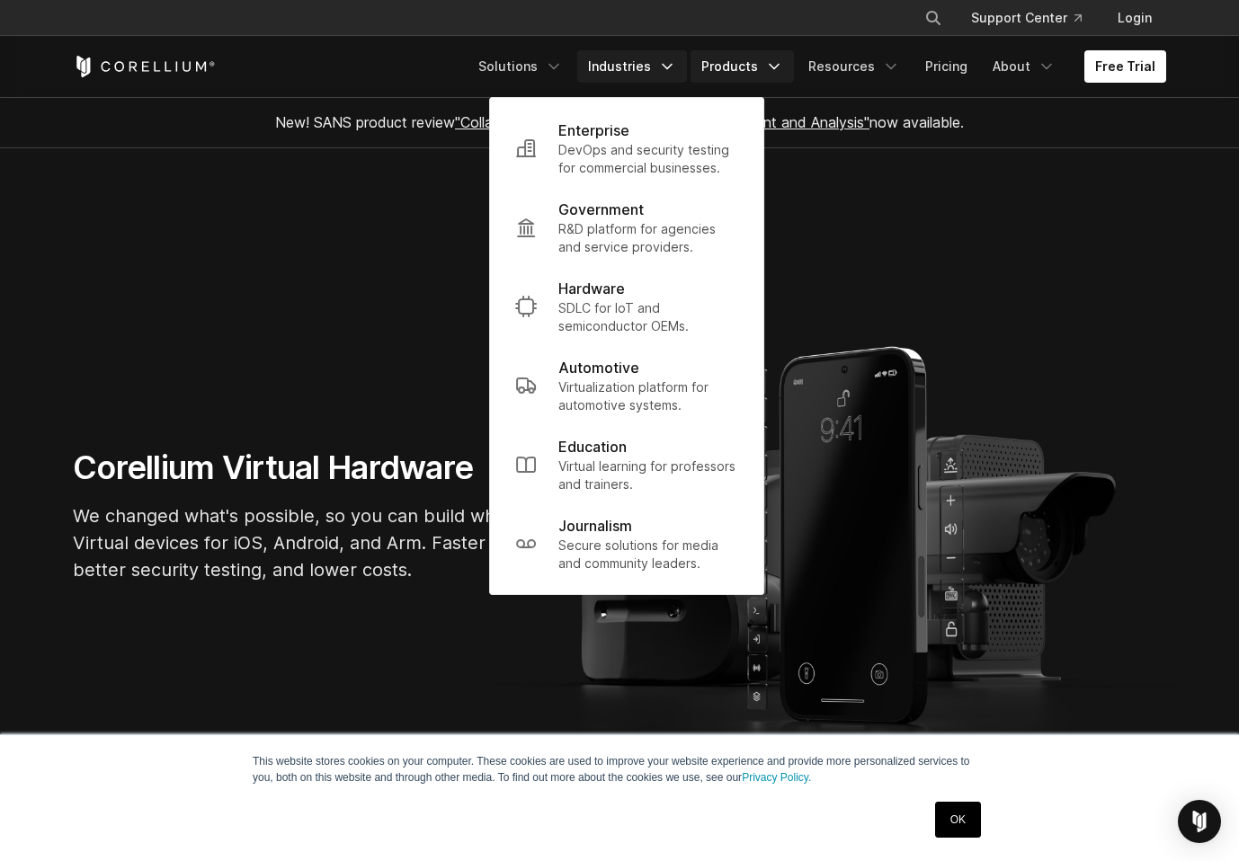
click at [781, 60] on icon "Navigation Menu" at bounding box center [774, 67] width 18 height 18
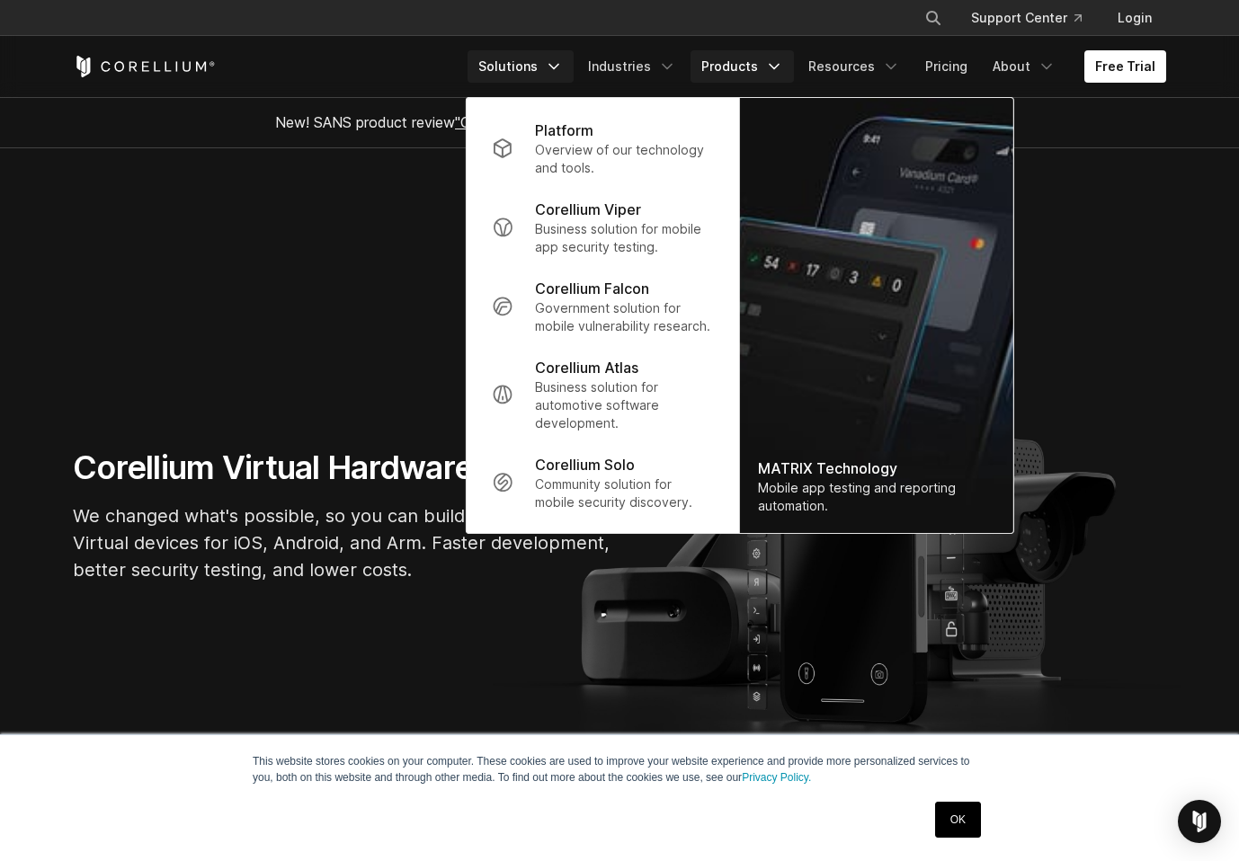
click at [563, 63] on icon "Navigation Menu" at bounding box center [554, 67] width 18 height 18
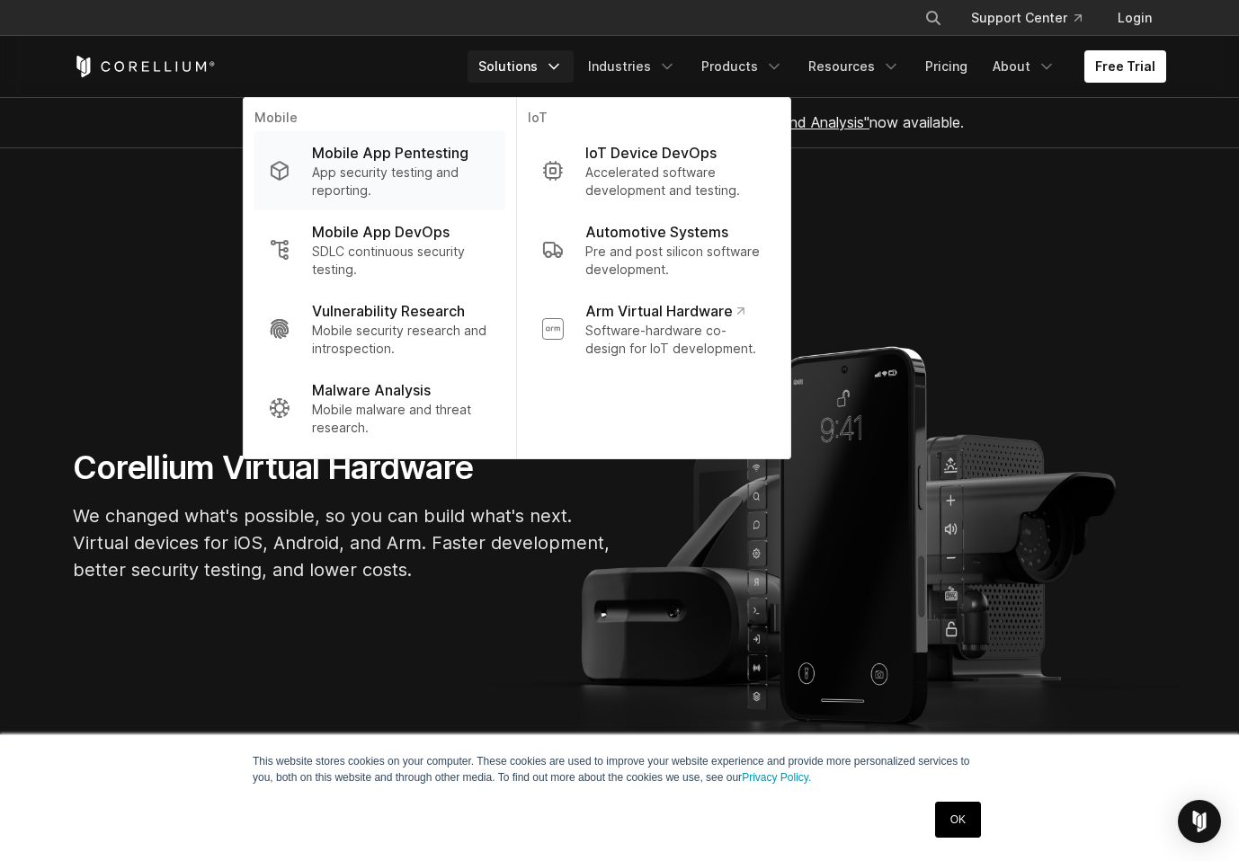
click at [427, 167] on p "App security testing and reporting." at bounding box center [401, 182] width 179 height 36
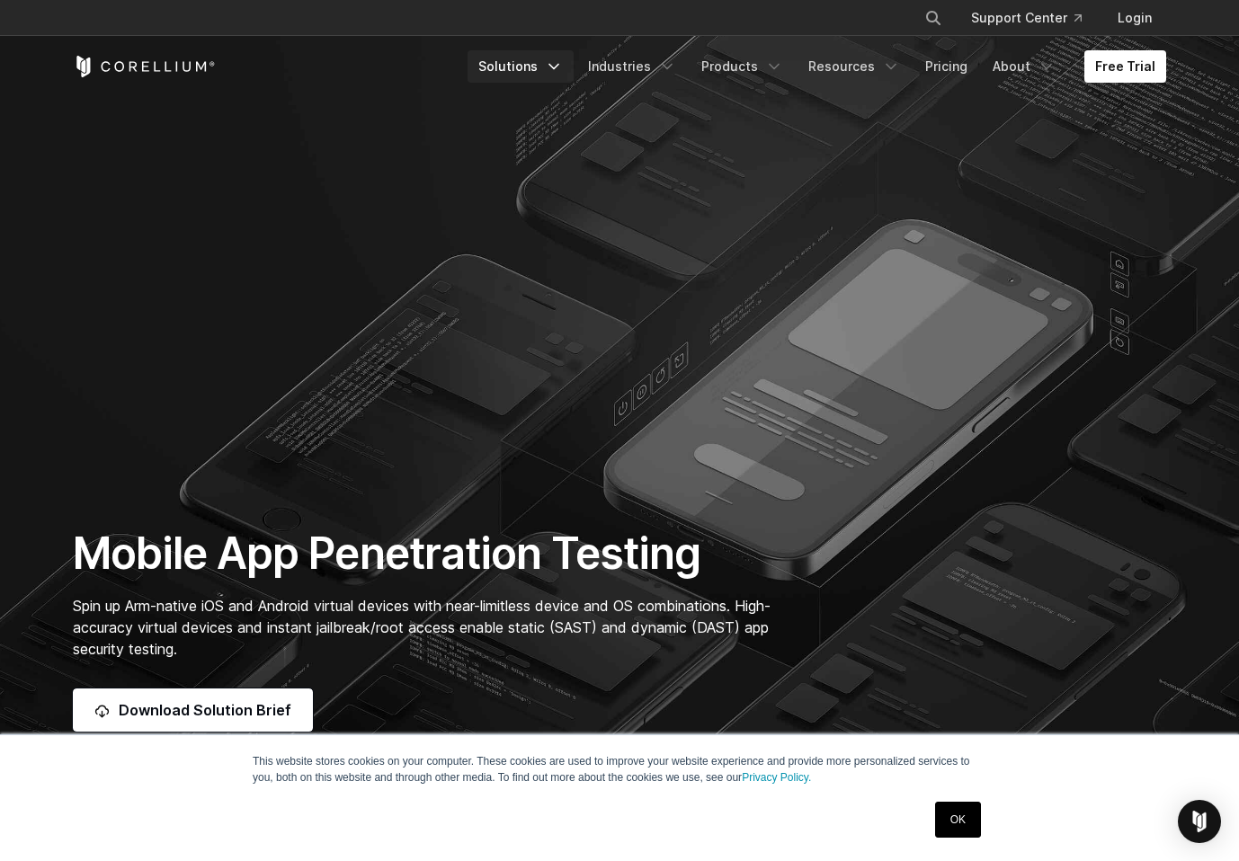
click at [558, 65] on polyline "Navigation Menu" at bounding box center [553, 67] width 9 height 4
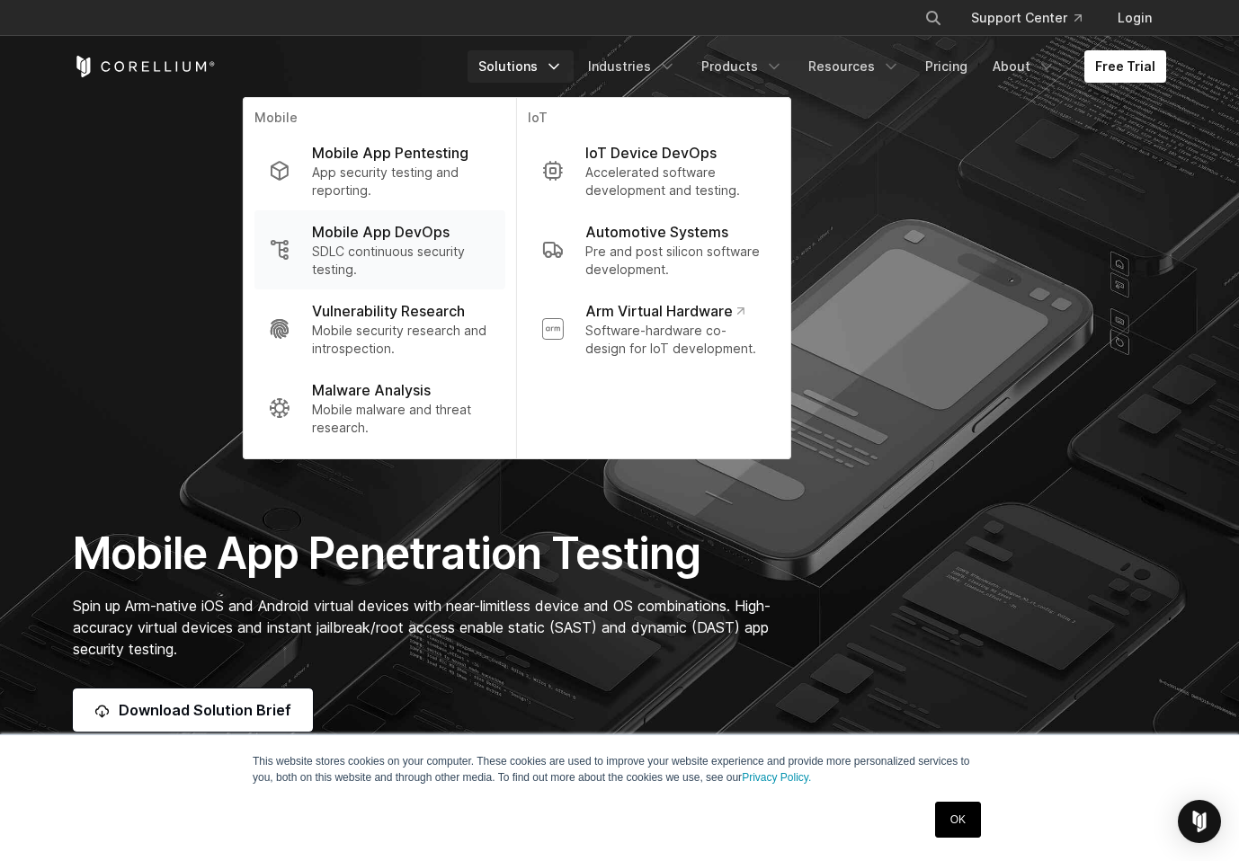
click at [405, 226] on p "Mobile App DevOps" at bounding box center [381, 232] width 138 height 22
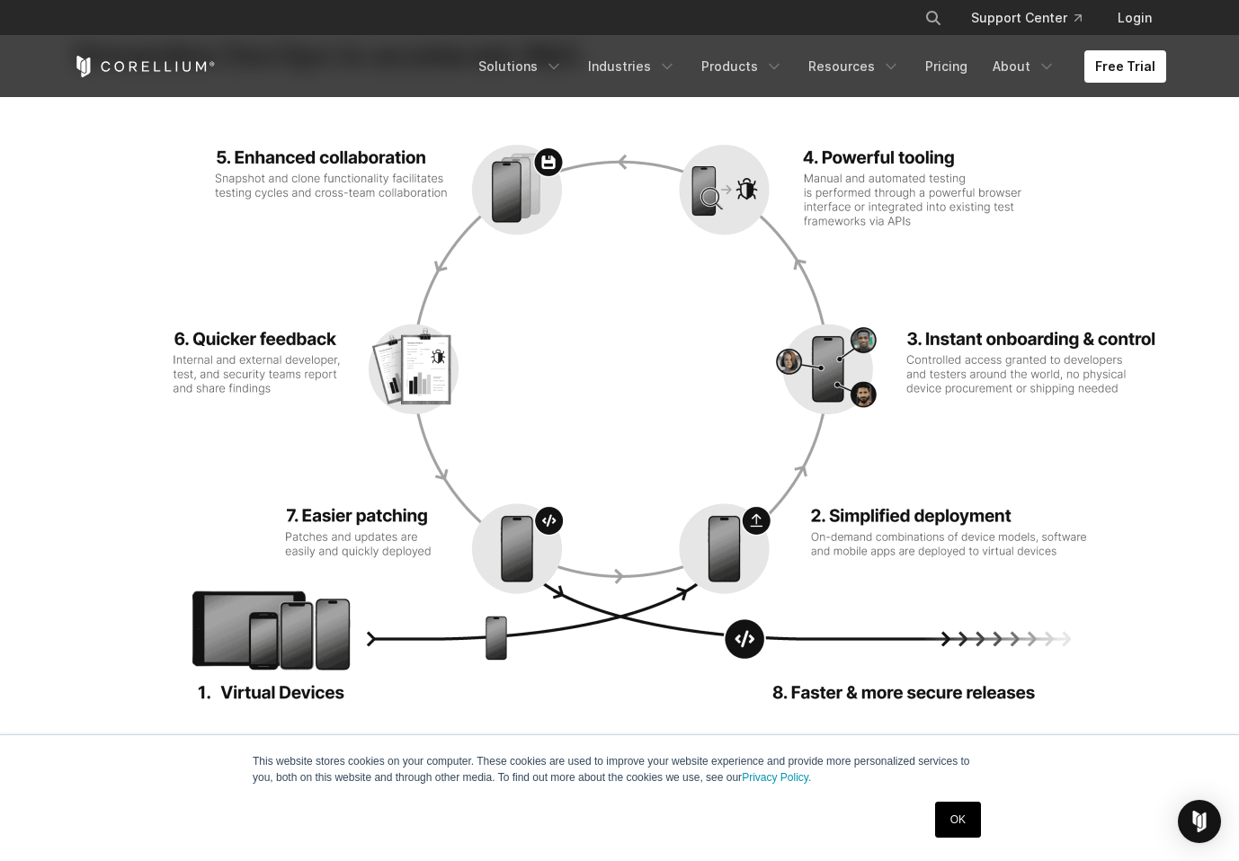
scroll to position [2436, 0]
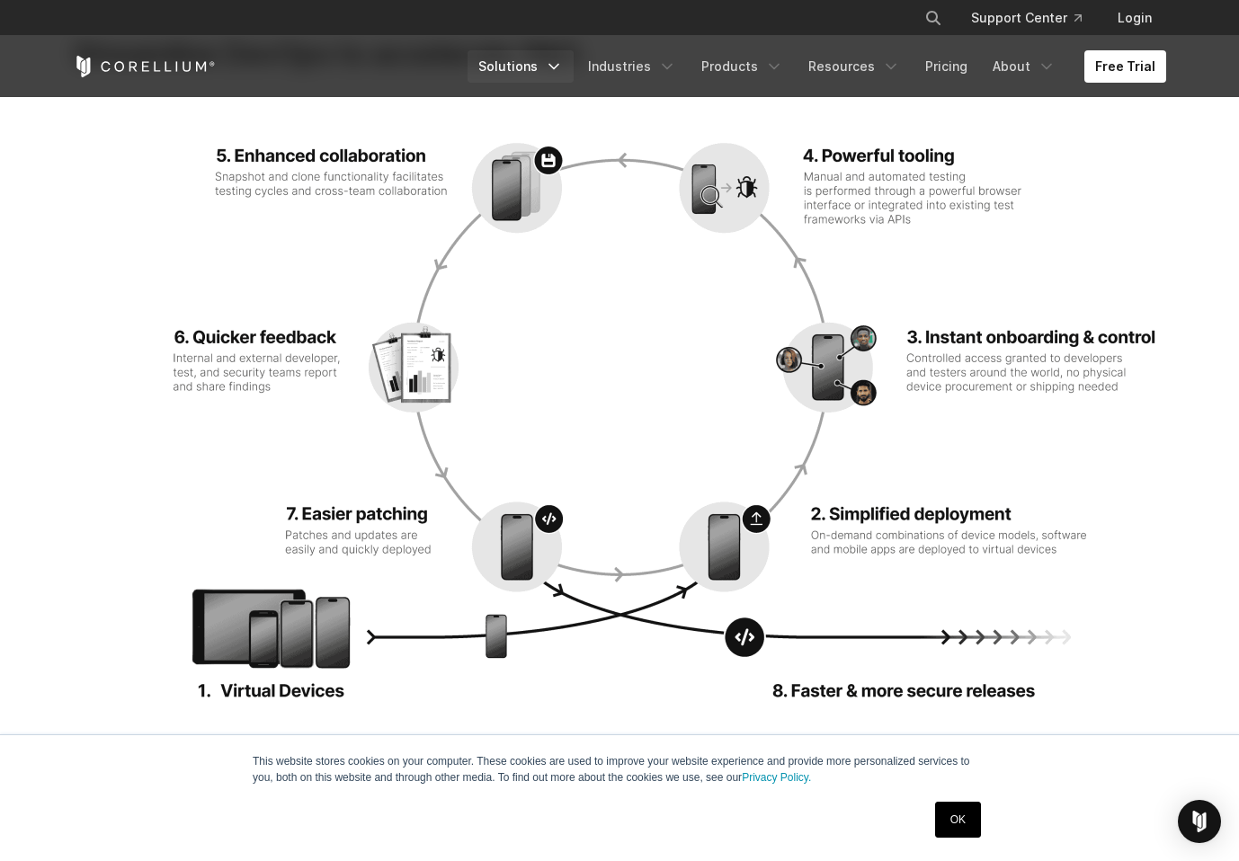
click at [511, 67] on link "Solutions" at bounding box center [520, 66] width 106 height 32
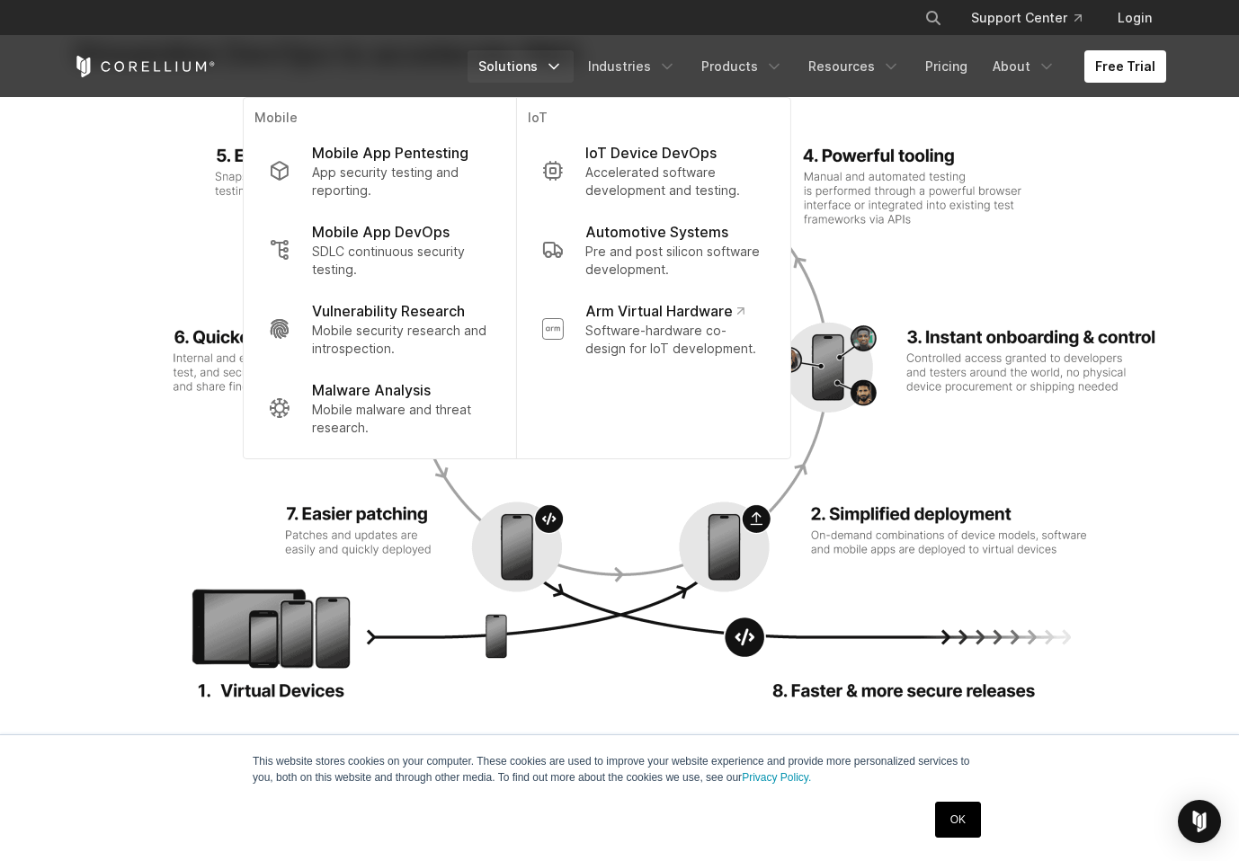
click at [147, 411] on img at bounding box center [619, 417] width 1093 height 576
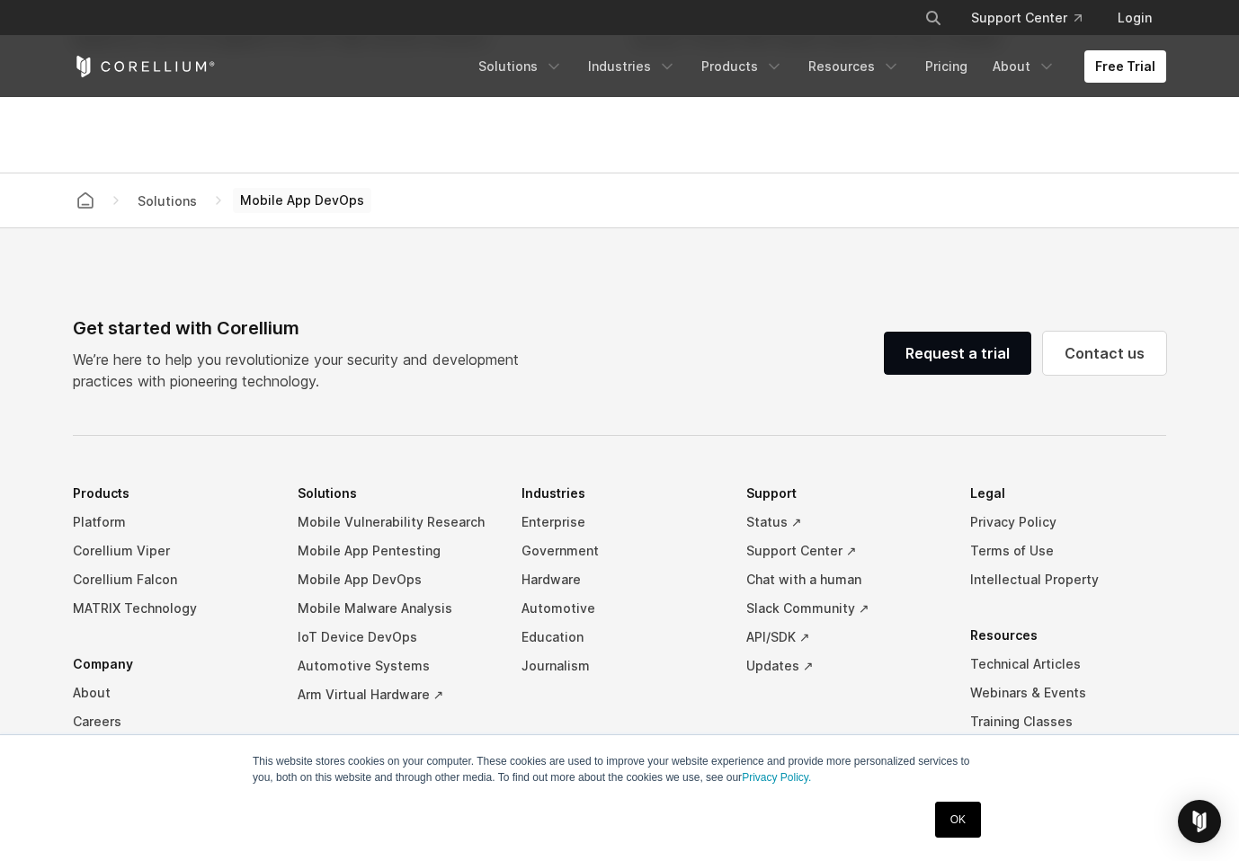
scroll to position [5922, 0]
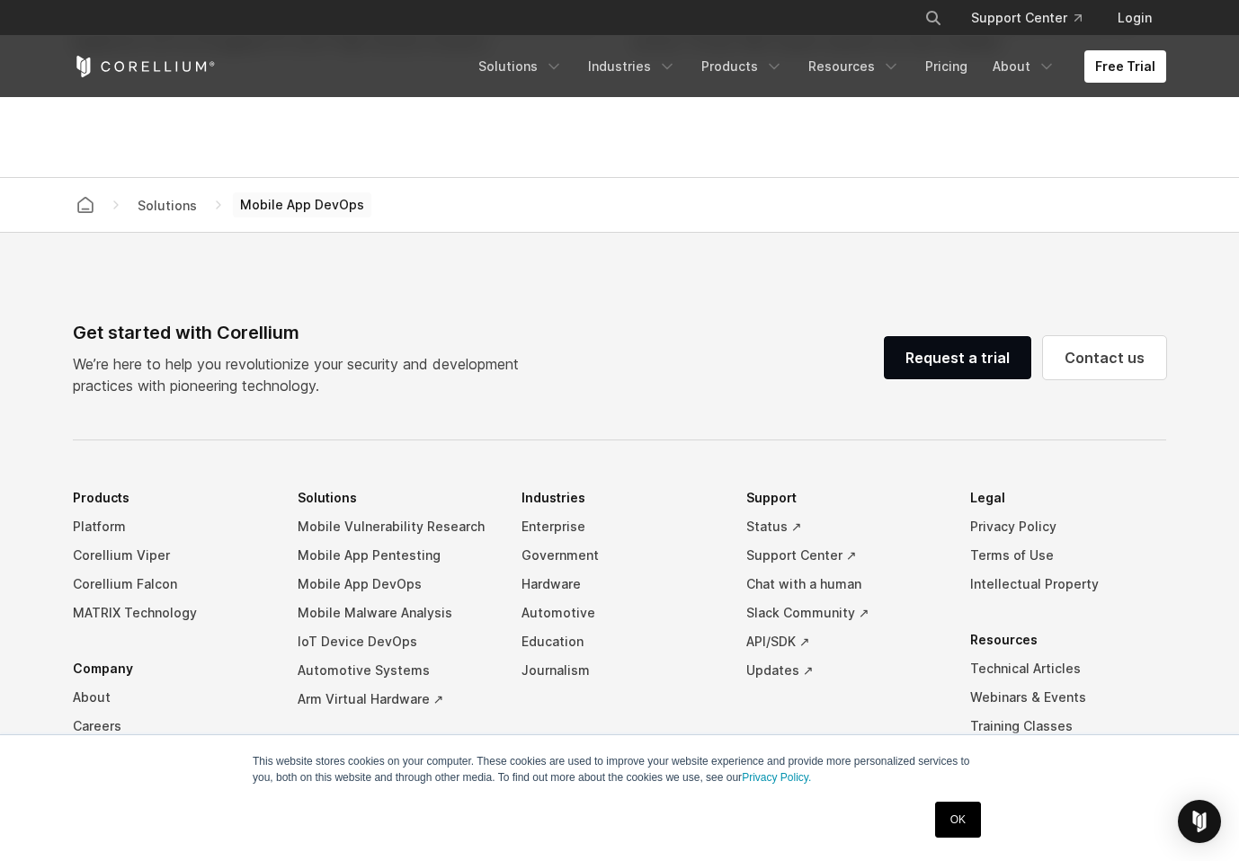
click at [330, 497] on li "Solutions Mobile Vulnerability Research Mobile App Pentesting Mobile App DevOps…" at bounding box center [396, 599] width 196 height 230
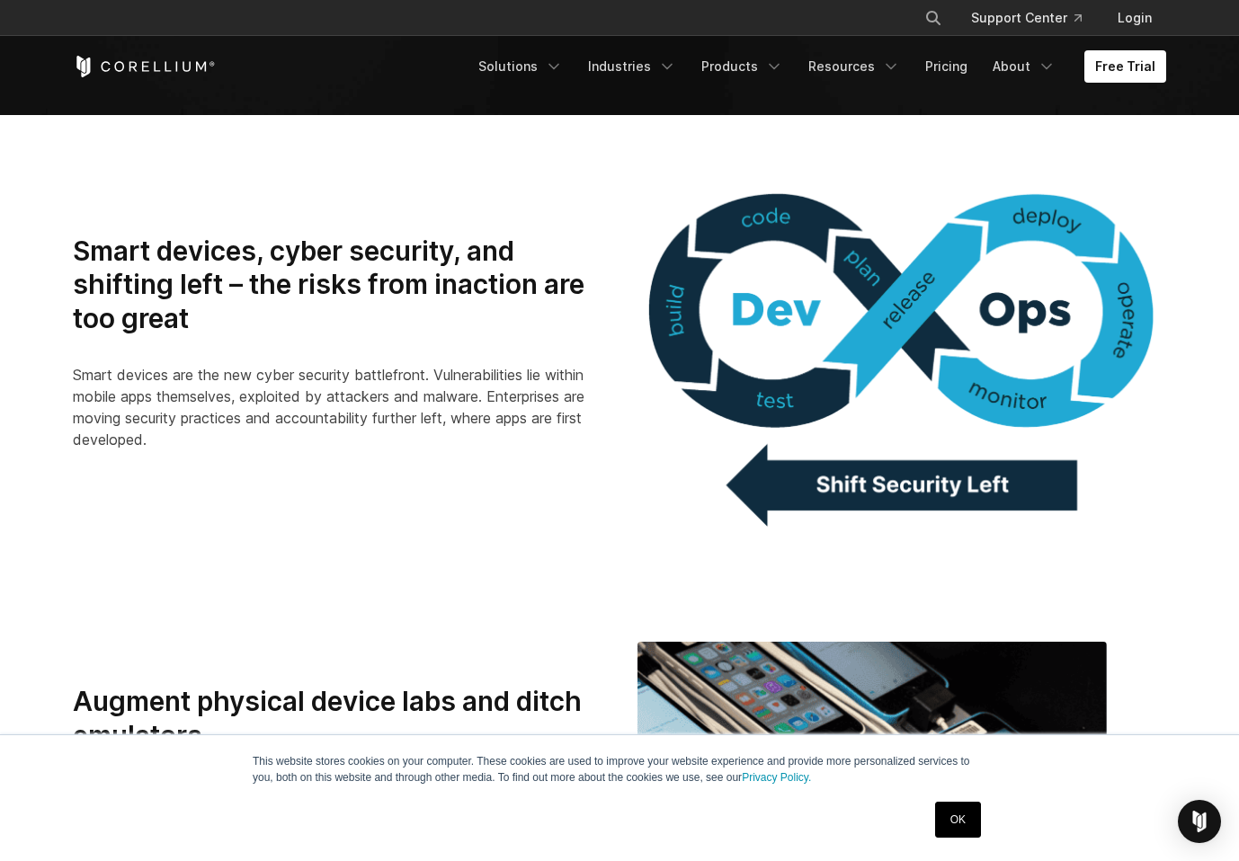
scroll to position [0, 0]
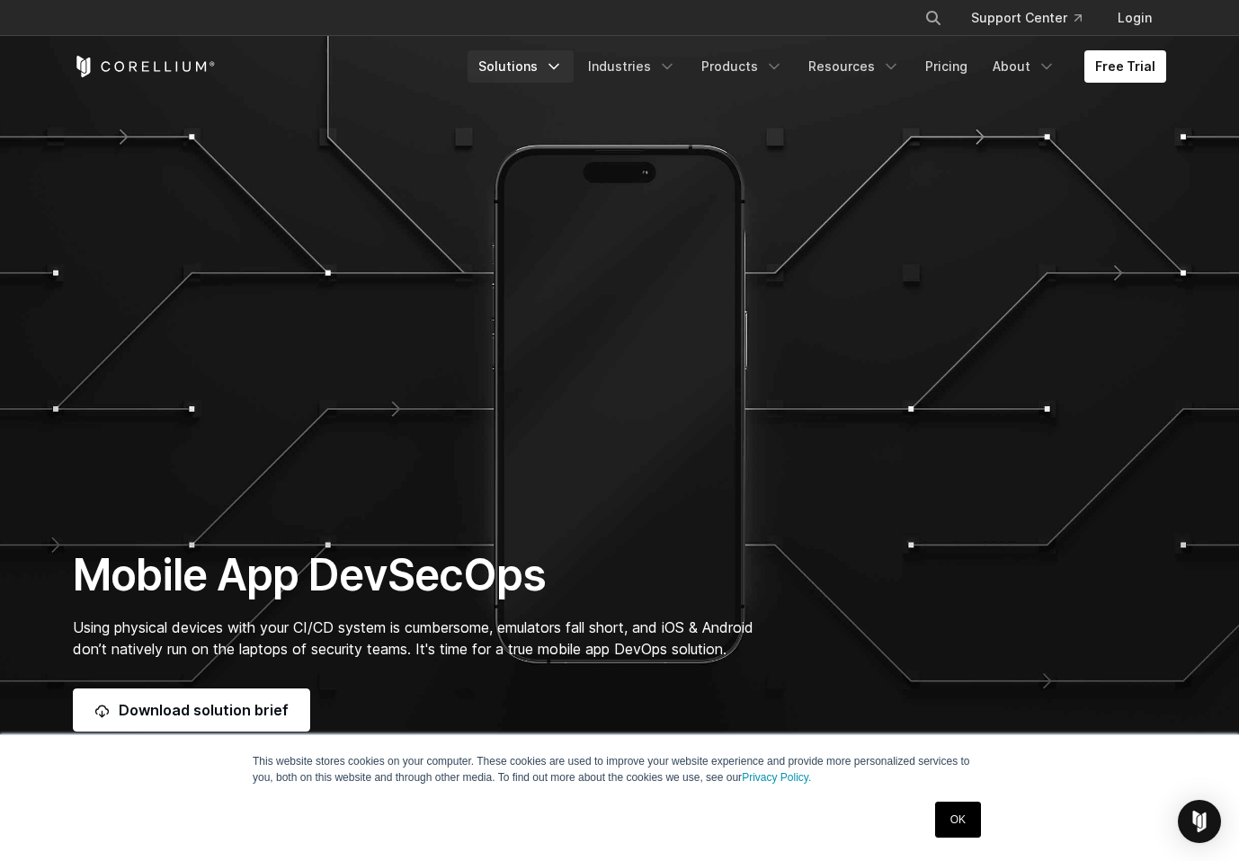
click at [517, 70] on link "Solutions" at bounding box center [520, 66] width 106 height 32
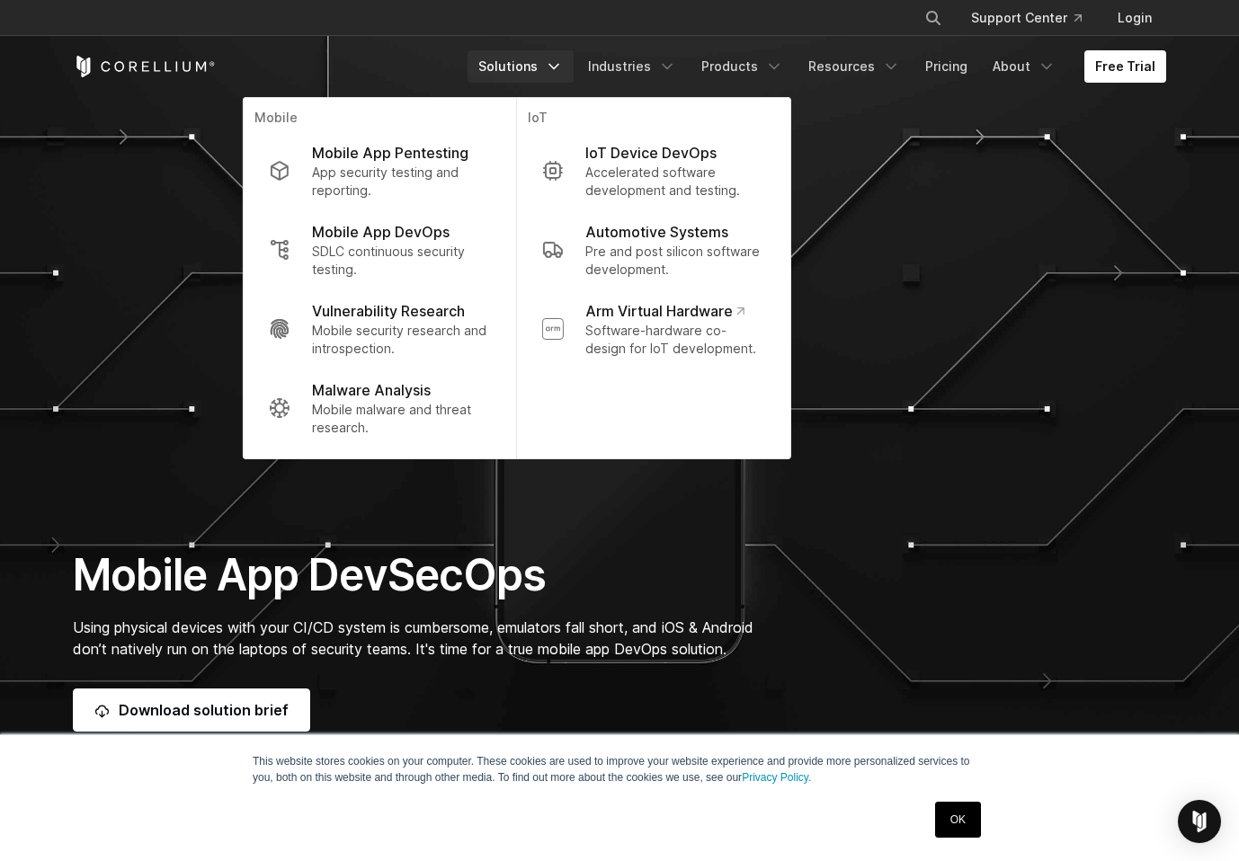
click at [171, 592] on h1 "Mobile App DevSecOps" at bounding box center [431, 575] width 716 height 54
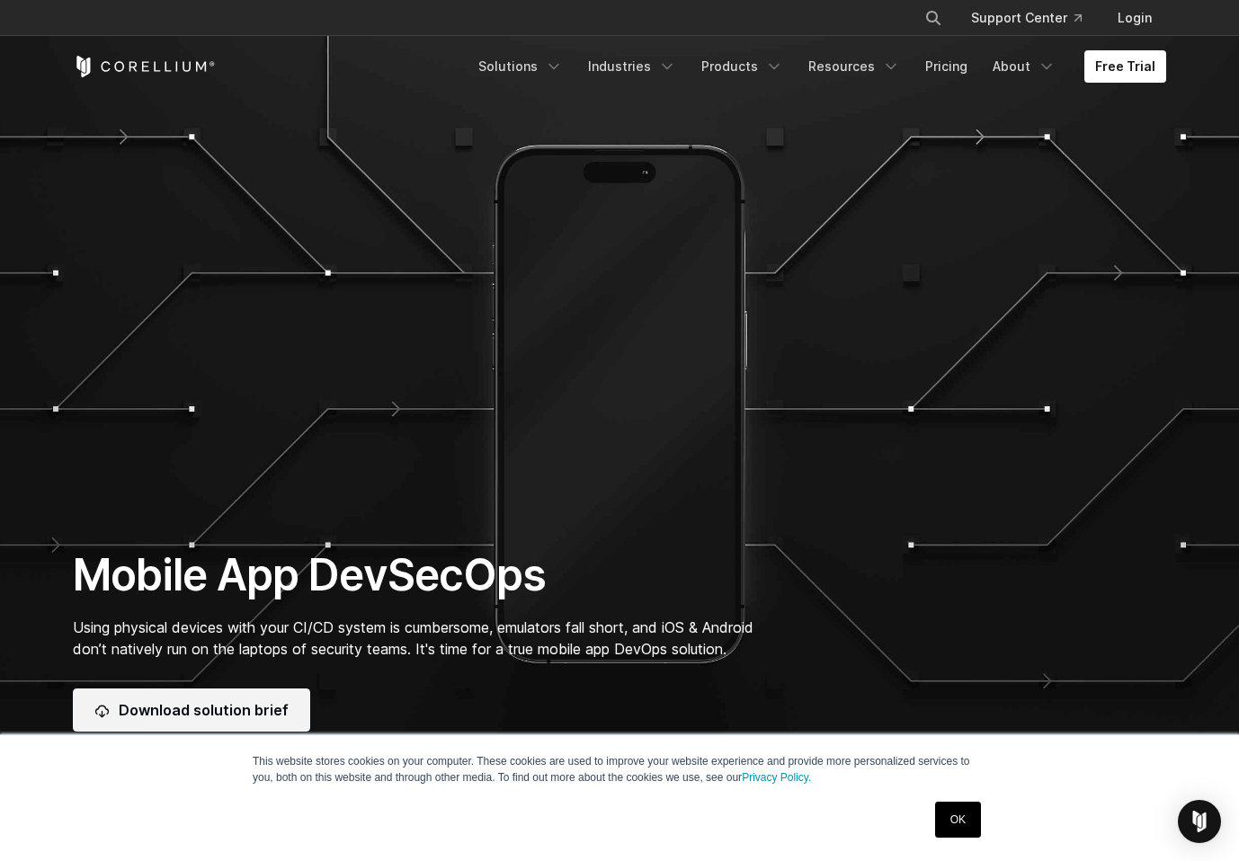
click at [193, 703] on link "Download solution brief" at bounding box center [191, 709] width 237 height 43
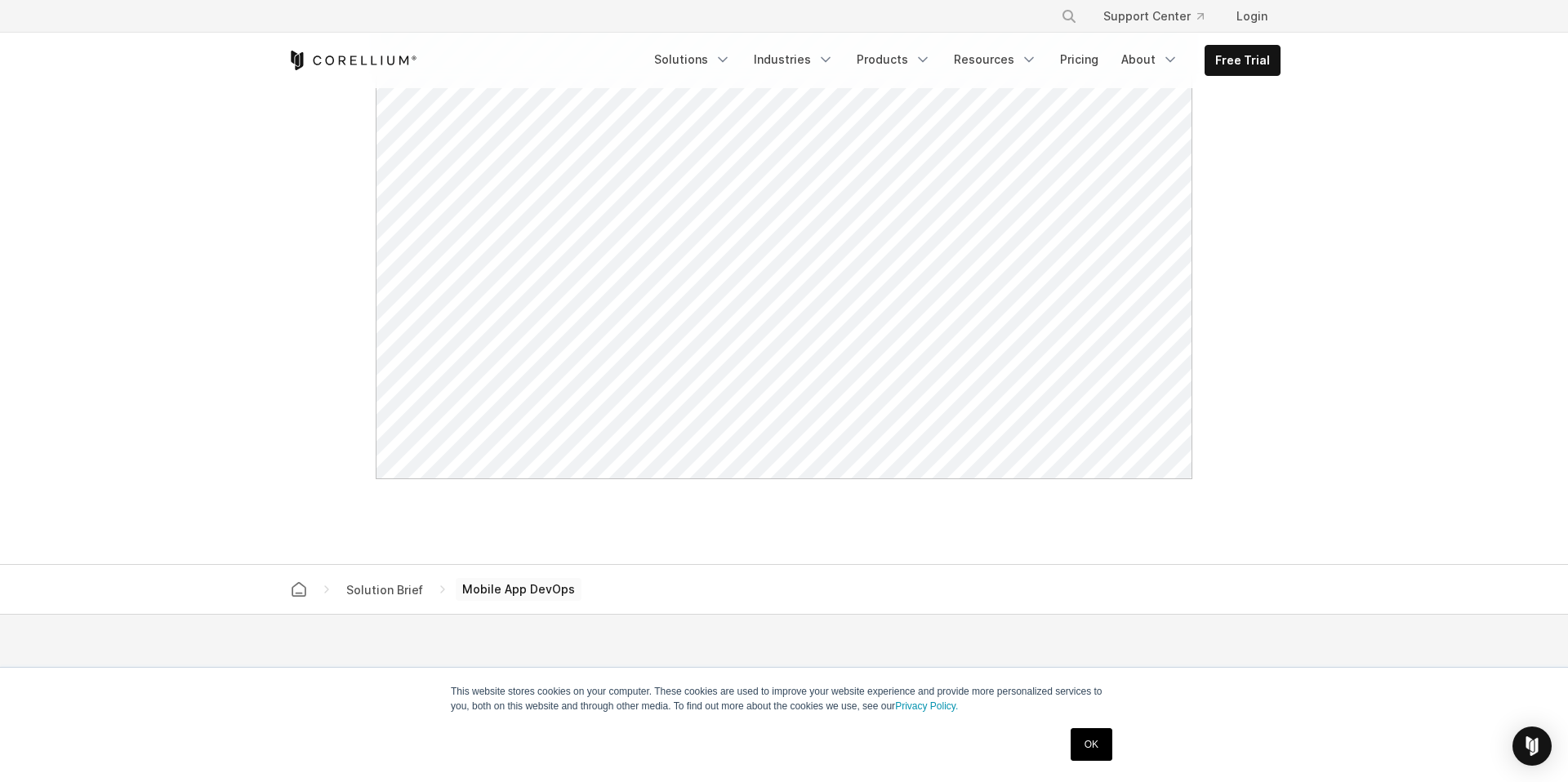
scroll to position [260, 0]
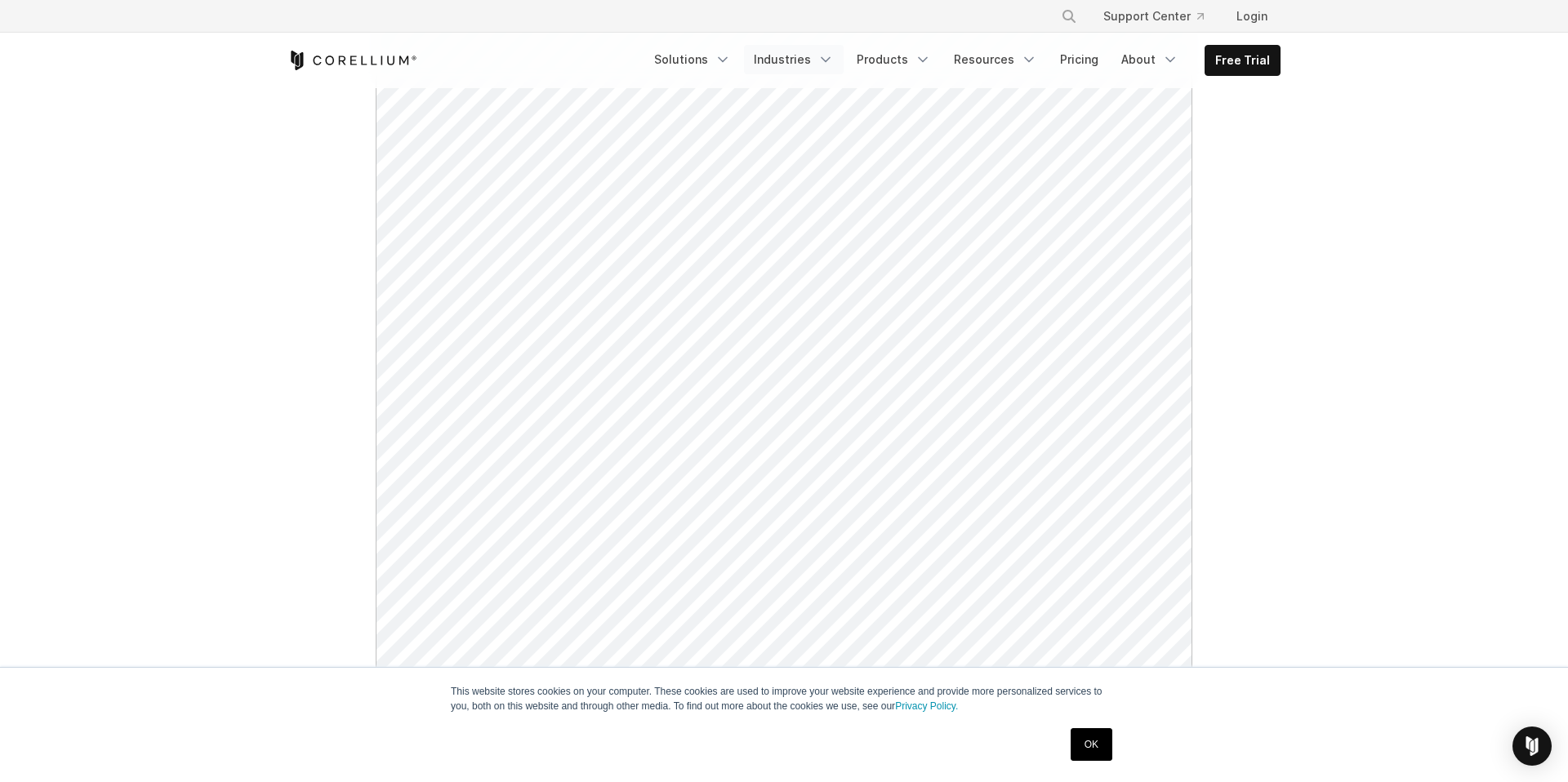
click at [807, 56] on link "Industries" at bounding box center [794, 59] width 100 height 29
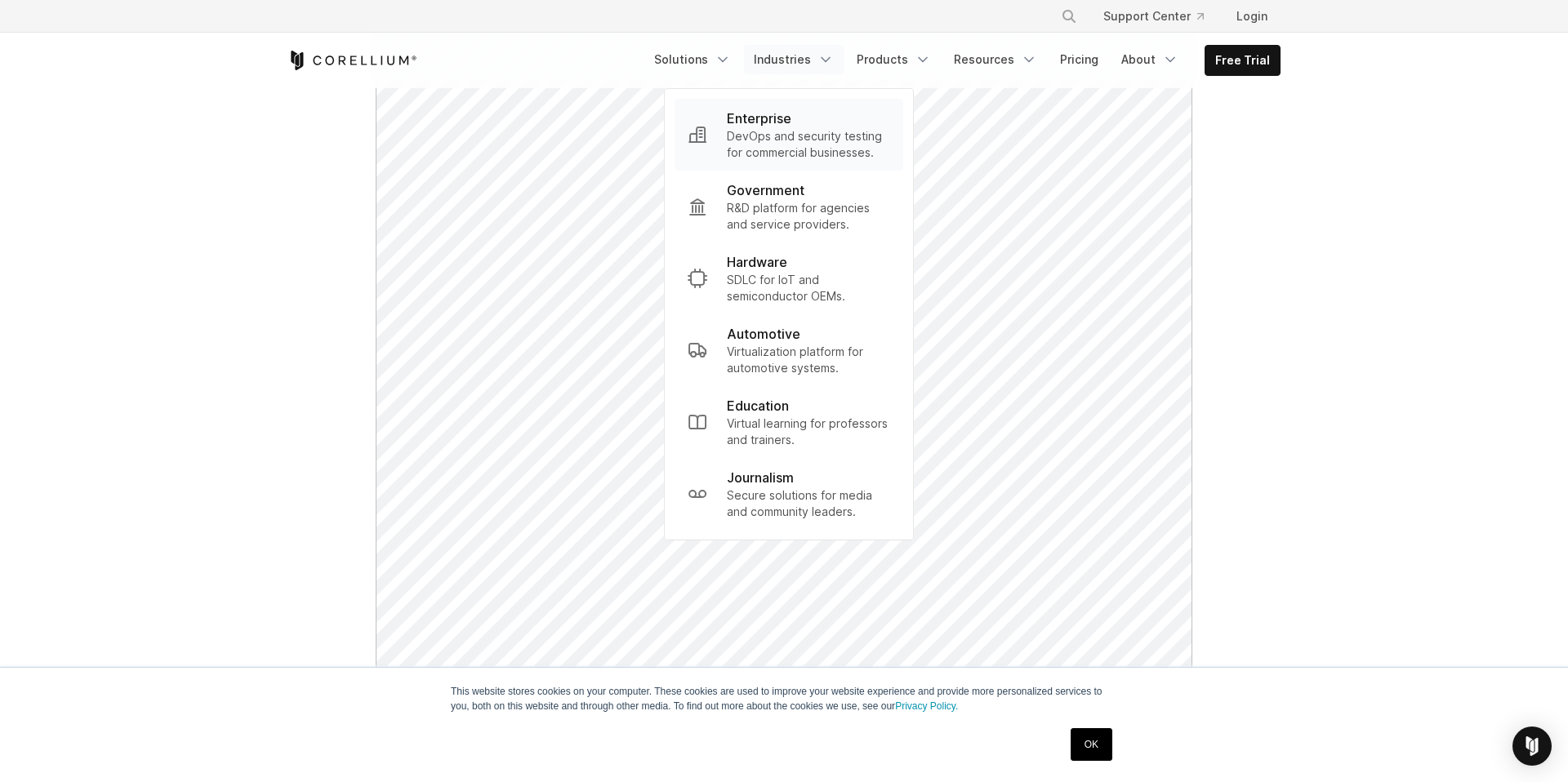
click at [770, 122] on p "Enterprise" at bounding box center [759, 119] width 65 height 20
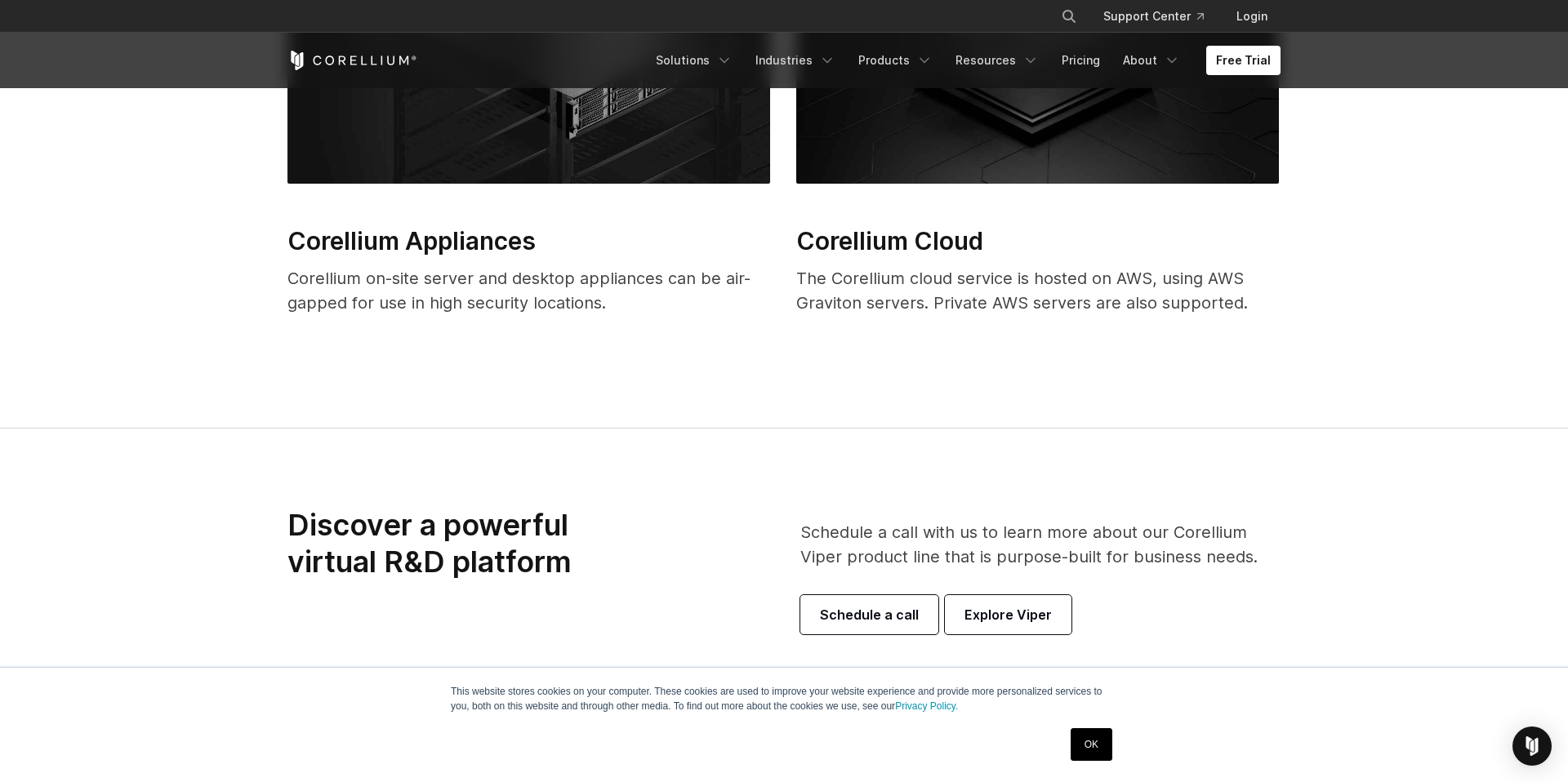
scroll to position [4932, 0]
